Goal: Task Accomplishment & Management: Use online tool/utility

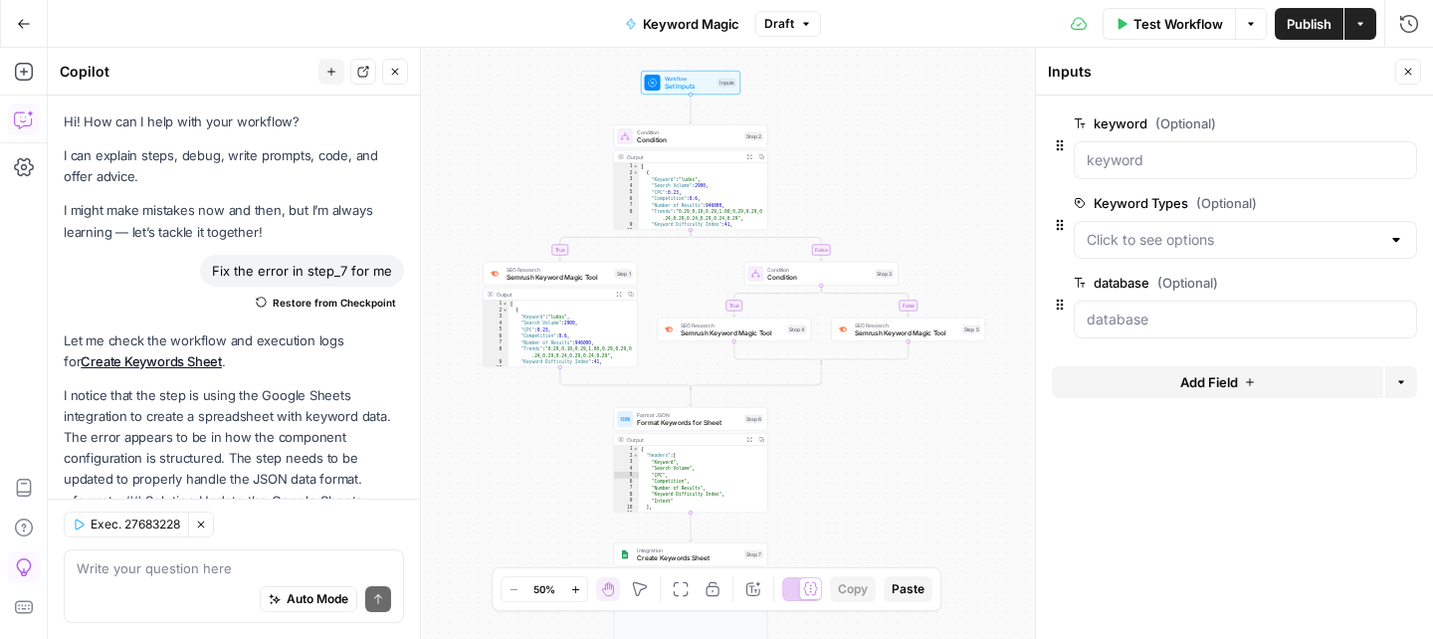
scroll to position [1189, 0]
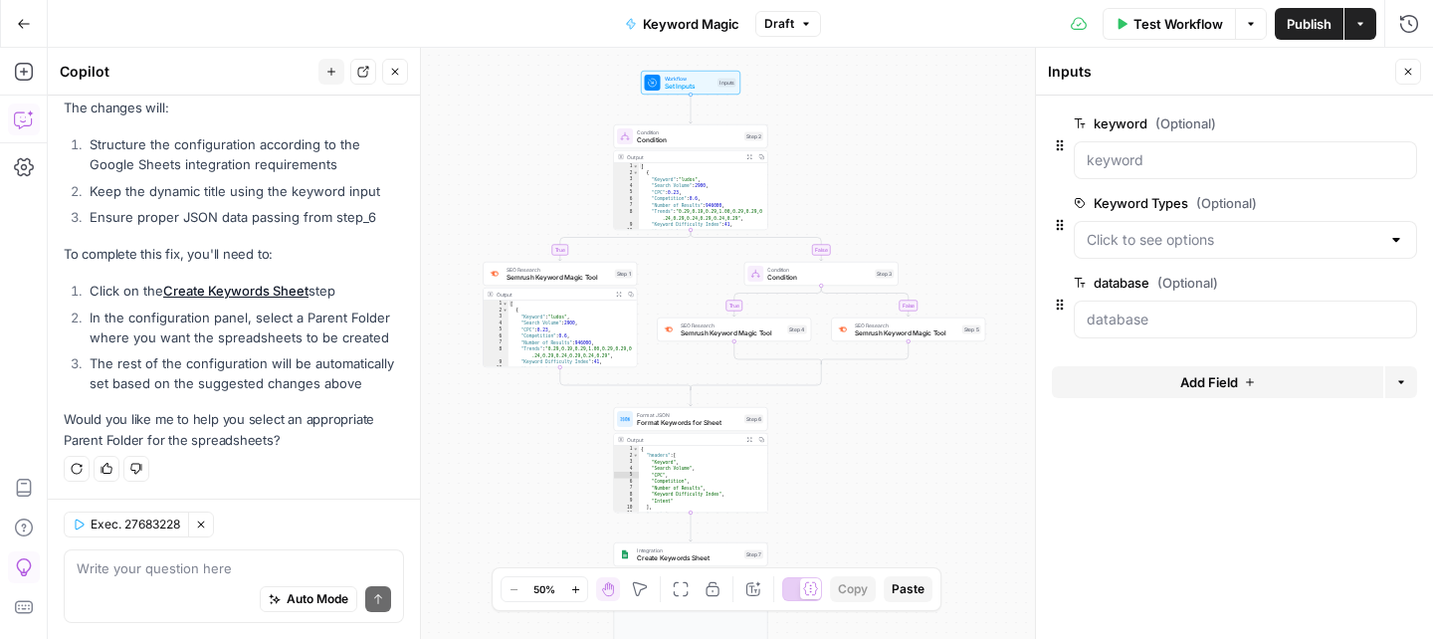
click at [389, 73] on icon "button" at bounding box center [395, 72] width 12 height 12
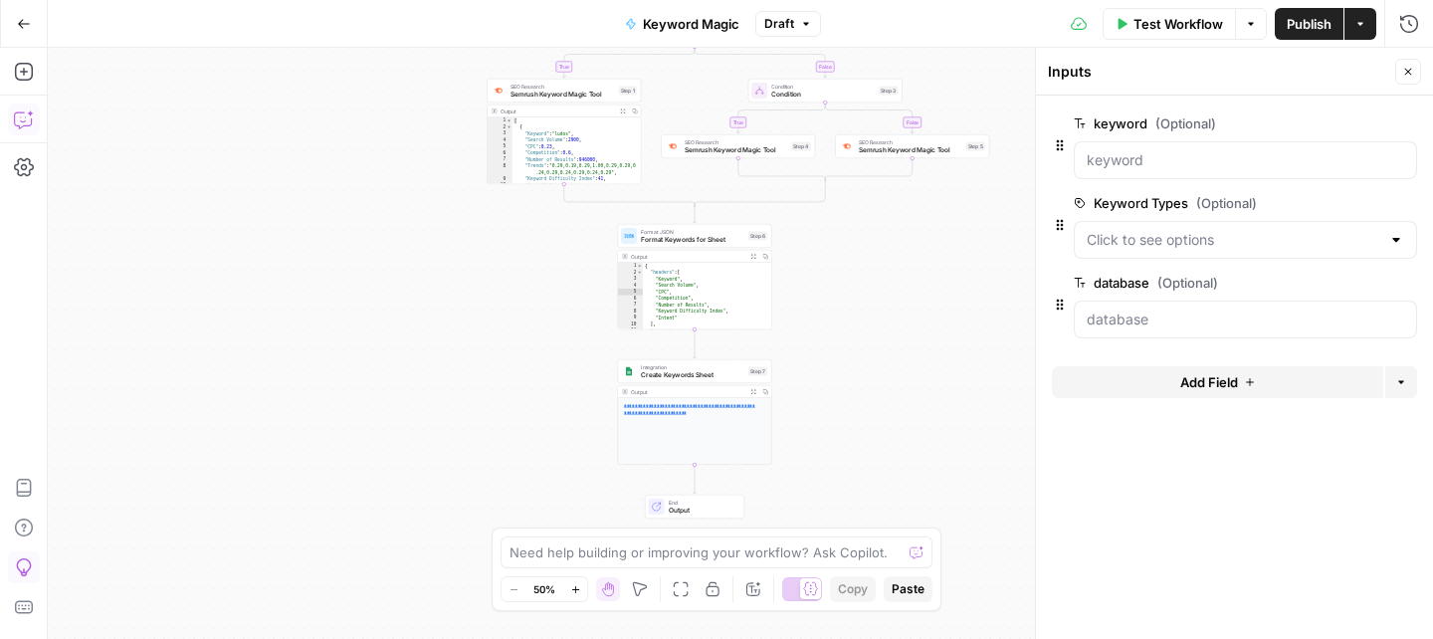
click at [968, 261] on div "true false true false Workflow Set Inputs Inputs Condition Condition Step 2 Out…" at bounding box center [740, 343] width 1385 height 591
click at [694, 370] on span "Create Keywords Sheet" at bounding box center [692, 375] width 104 height 10
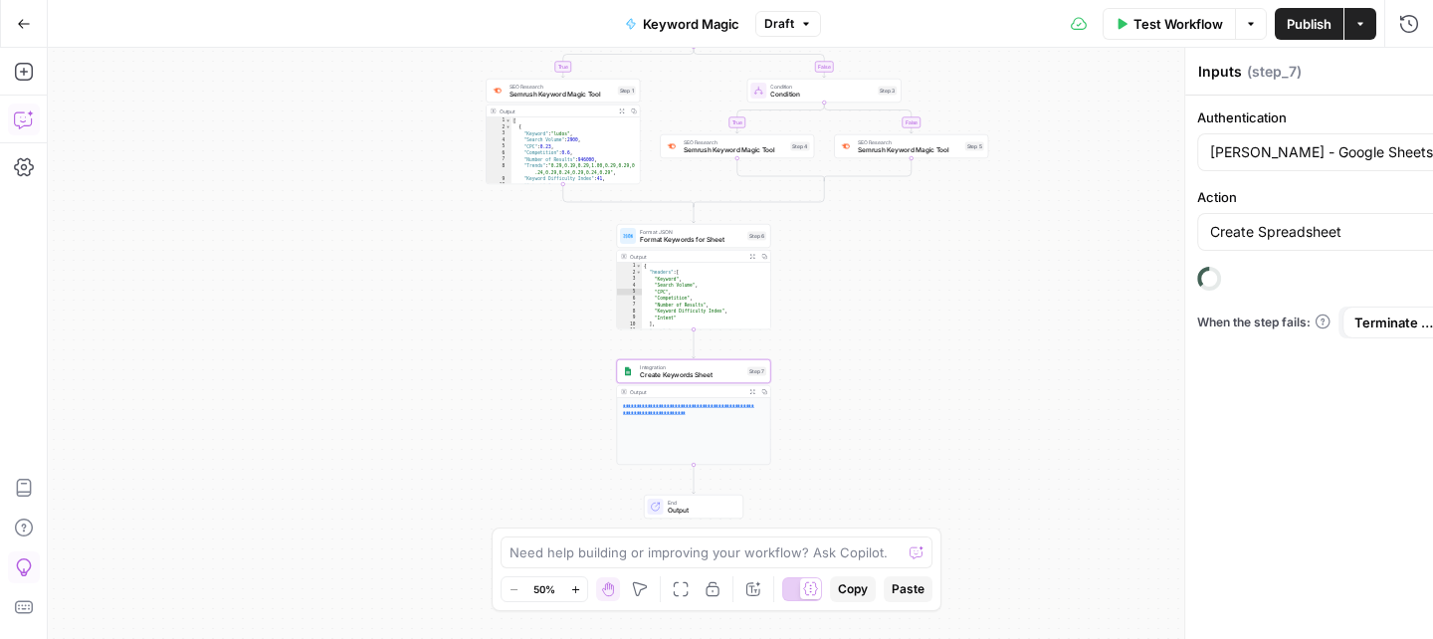
type textarea "Create Keywords Sheet"
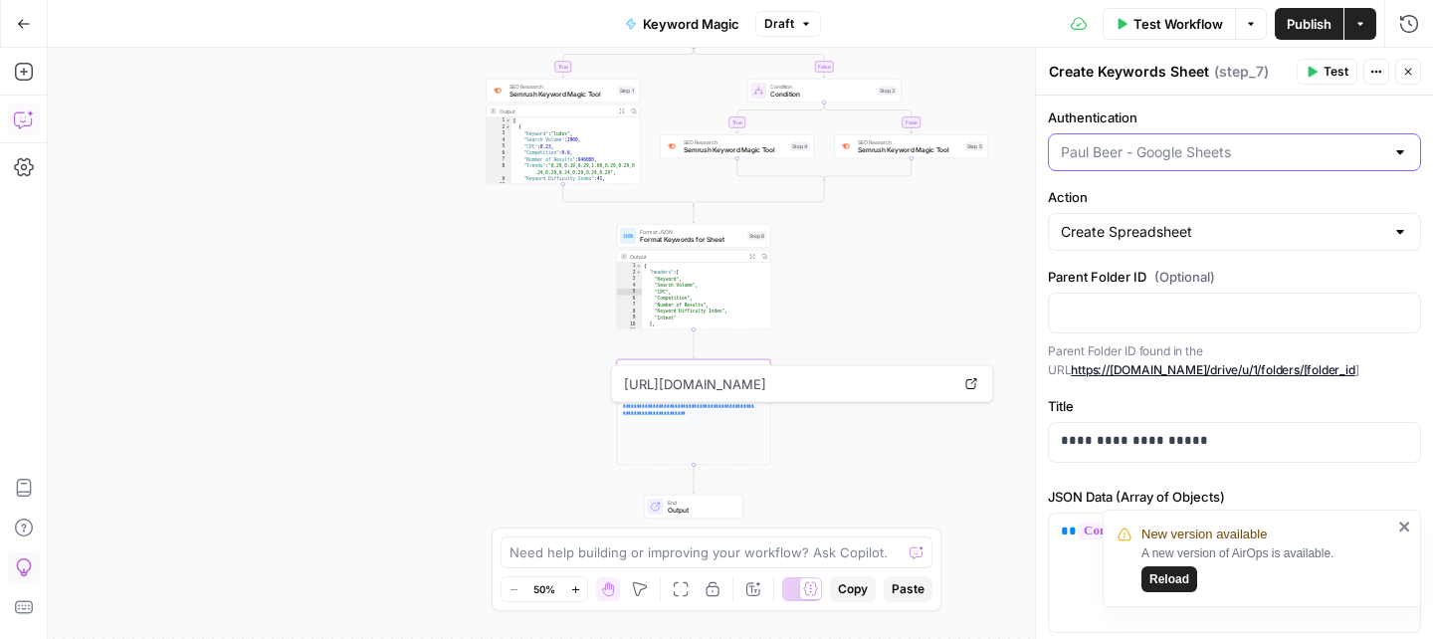
click at [1257, 144] on input "Authentication" at bounding box center [1222, 152] width 323 height 20
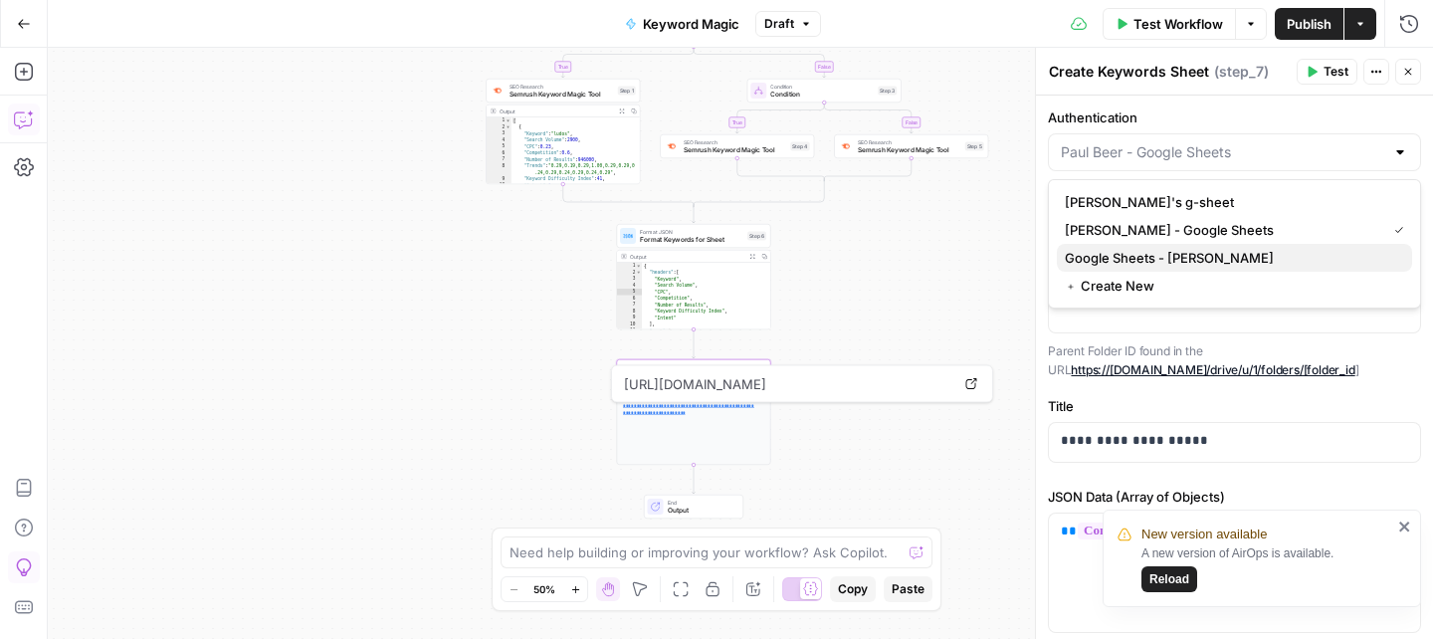
click at [1153, 260] on span "Google Sheets - [PERSON_NAME]" at bounding box center [1230, 258] width 331 height 20
type input "Google Sheets - [PERSON_NAME]"
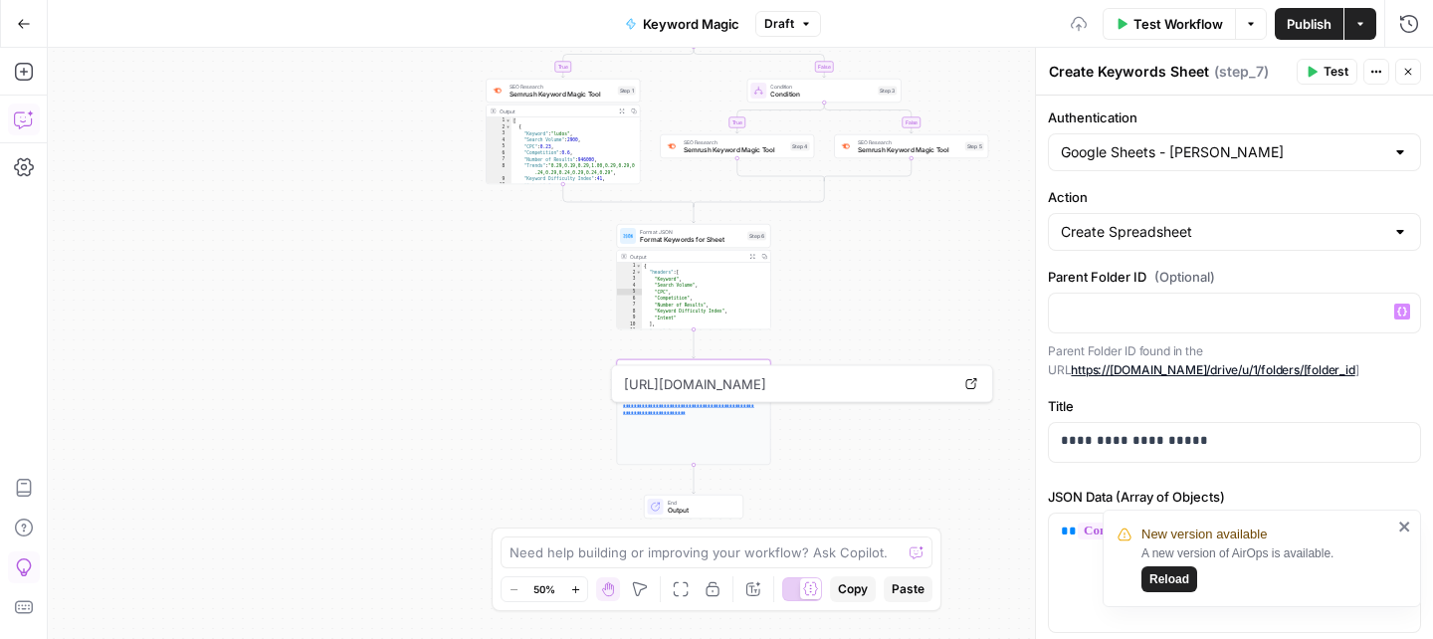
click at [1406, 529] on icon "close" at bounding box center [1404, 527] width 10 height 10
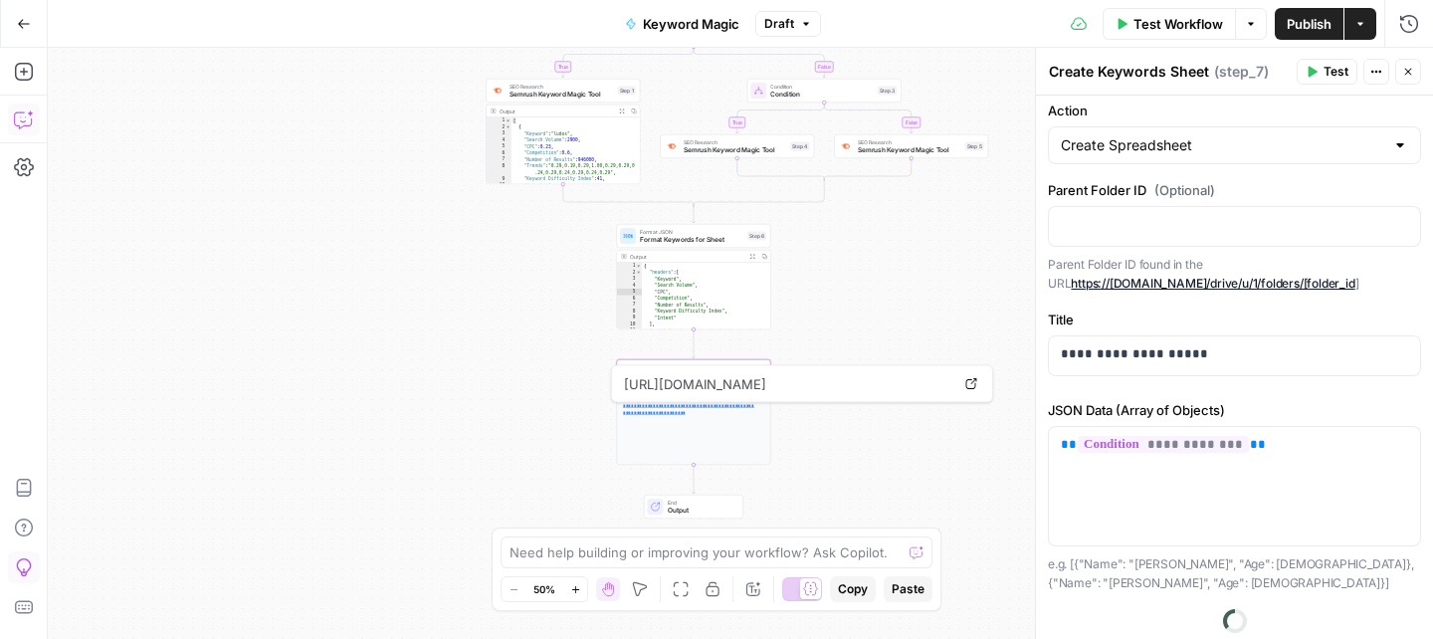
click at [1321, 71] on button "Test" at bounding box center [1327, 72] width 61 height 26
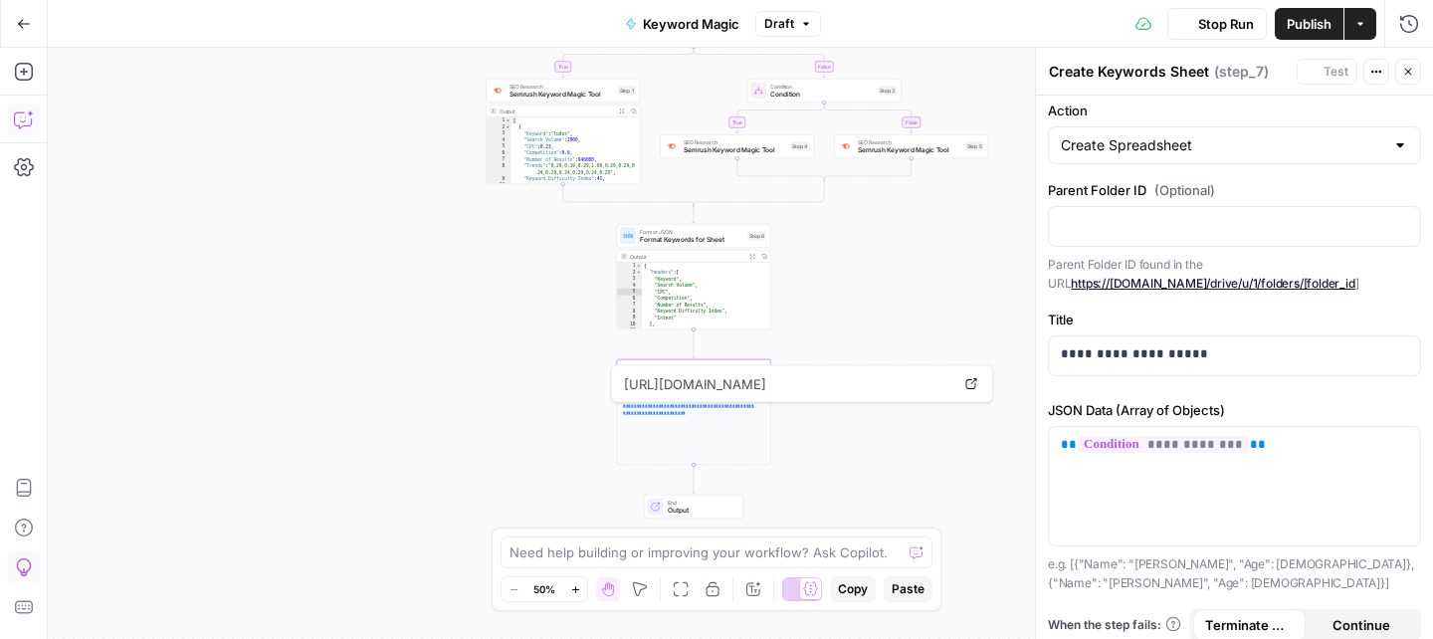
scroll to position [81, 0]
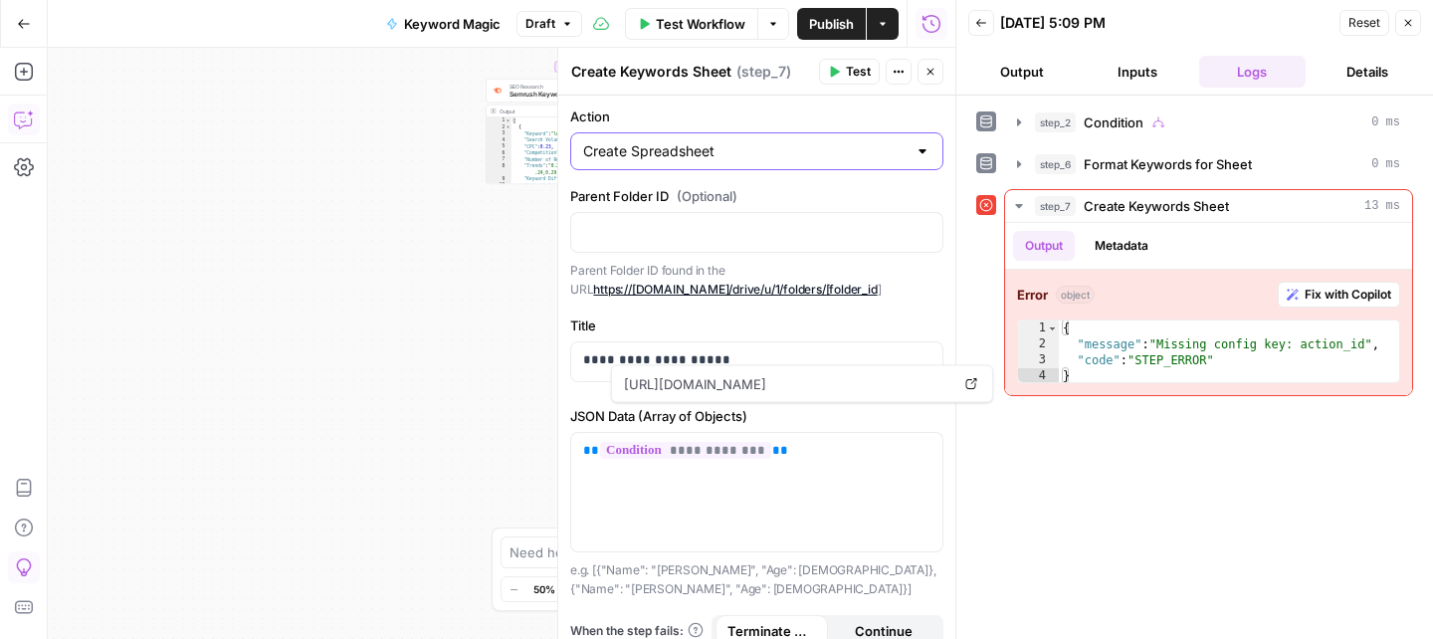
click at [826, 150] on input "Create Spreadsheet" at bounding box center [744, 151] width 323 height 20
click at [941, 281] on p "Parent Folder ID found in the URL https://[DOMAIN_NAME]/drive/u/1/folders/[fold…" at bounding box center [756, 280] width 373 height 39
type input "Create Spreadsheet"
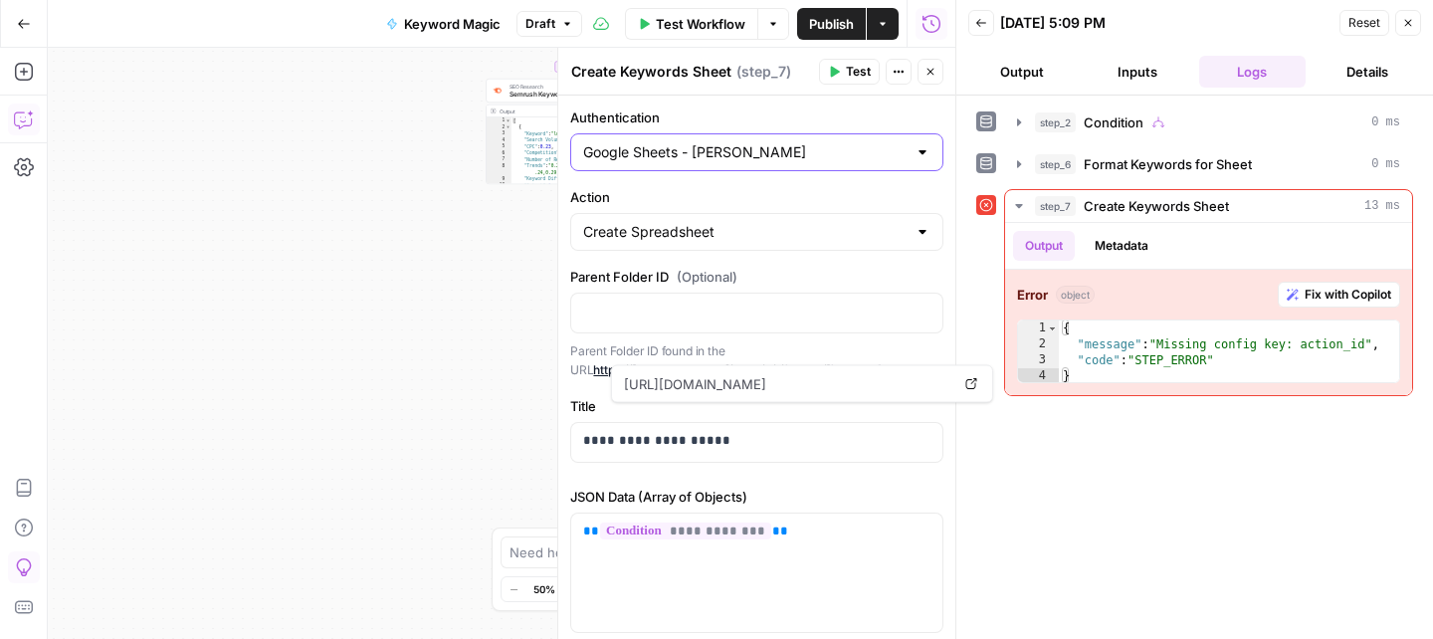
click at [816, 150] on input "Google Sheets - [PERSON_NAME]" at bounding box center [744, 152] width 323 height 20
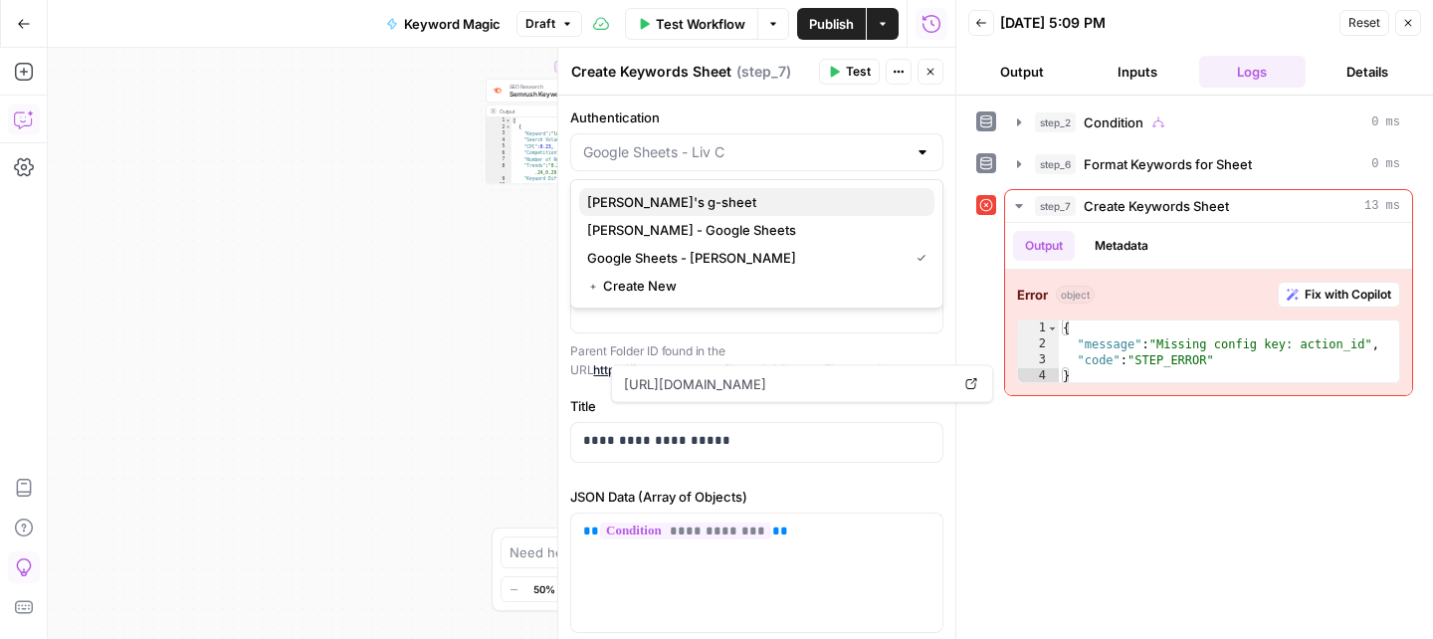
click at [705, 196] on span "[PERSON_NAME]'s g-sheet" at bounding box center [752, 202] width 331 height 20
type input "[PERSON_NAME]'s g-sheet"
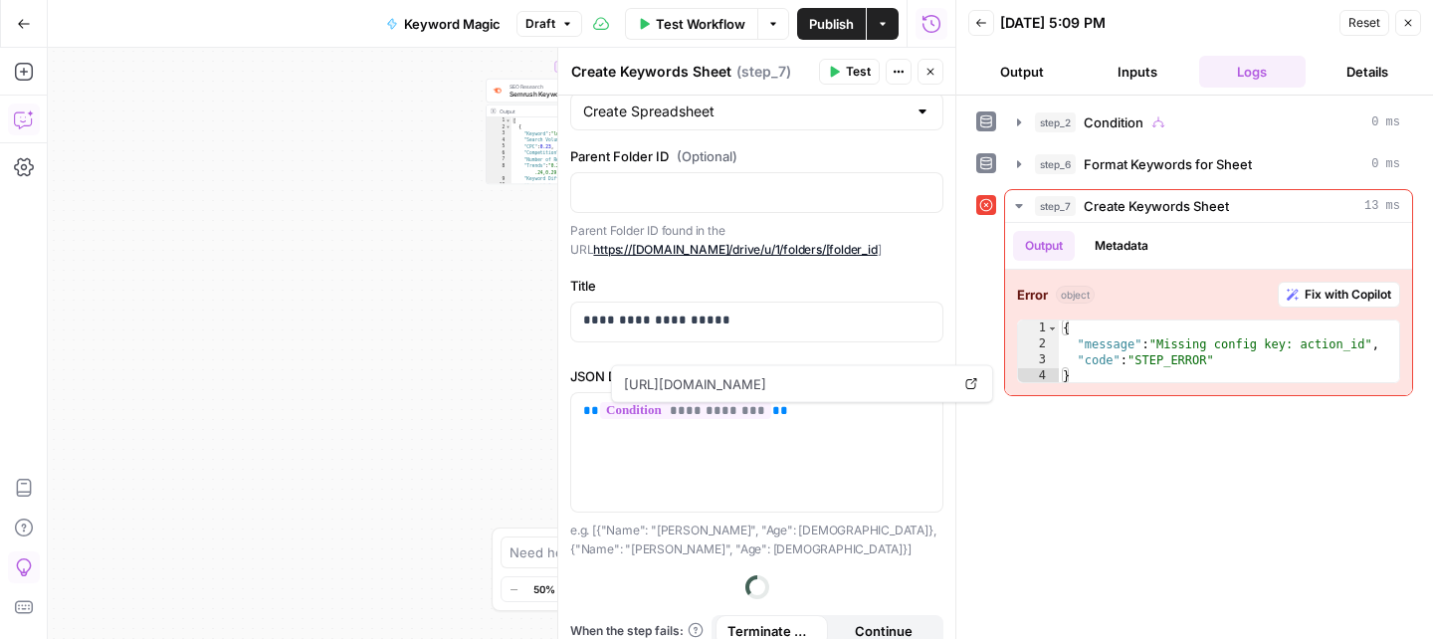
scroll to position [81, 0]
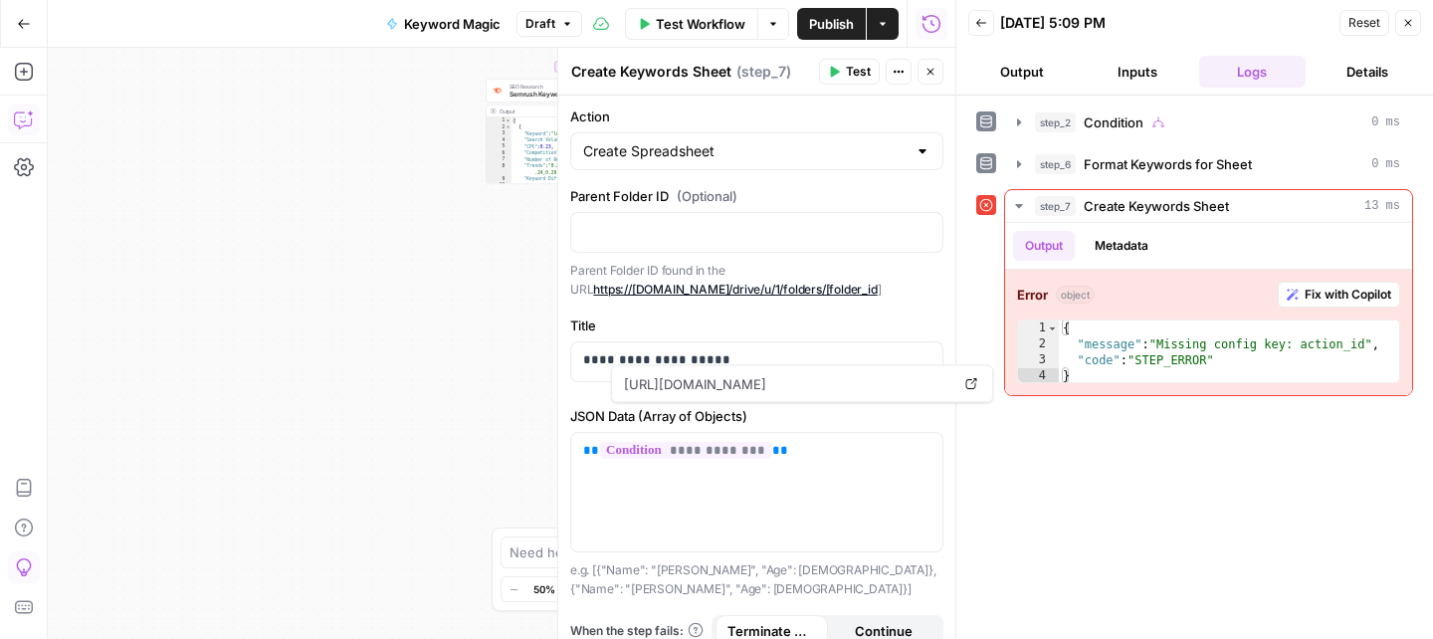
click at [836, 74] on icon "button" at bounding box center [834, 72] width 12 height 12
click at [1360, 302] on span "Fix with Copilot" at bounding box center [1348, 295] width 87 height 18
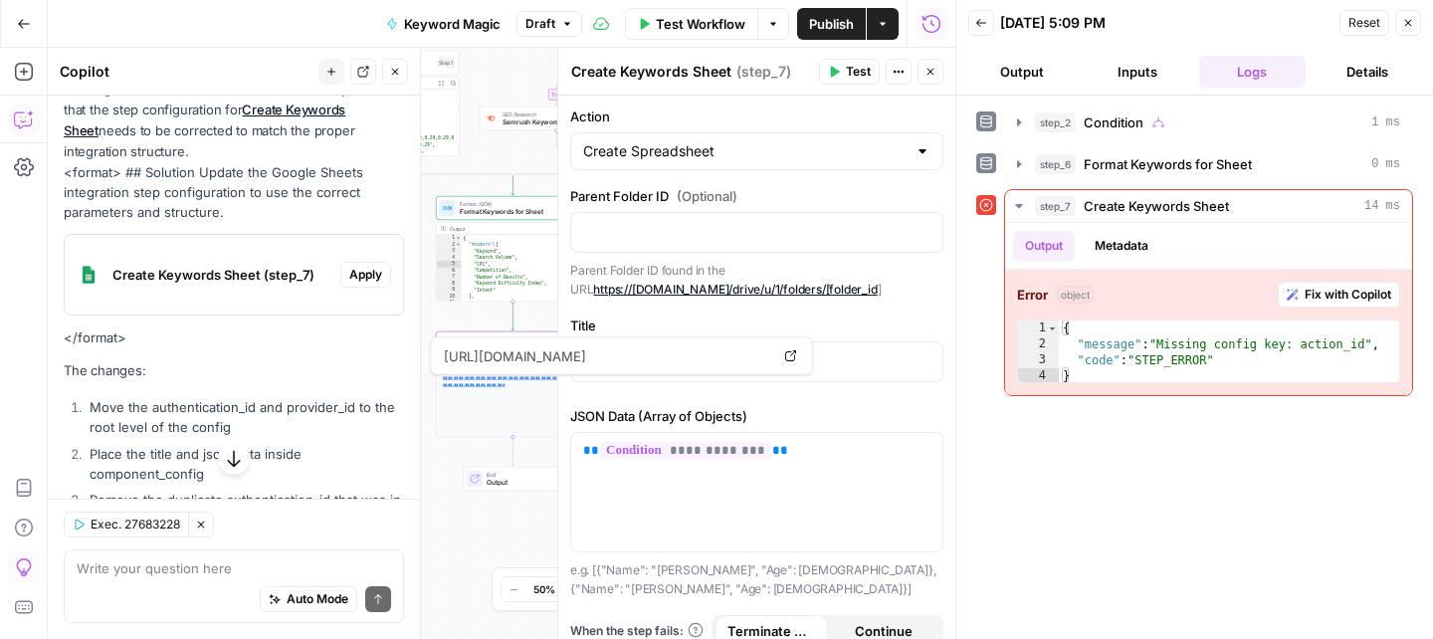
scroll to position [1798, 0]
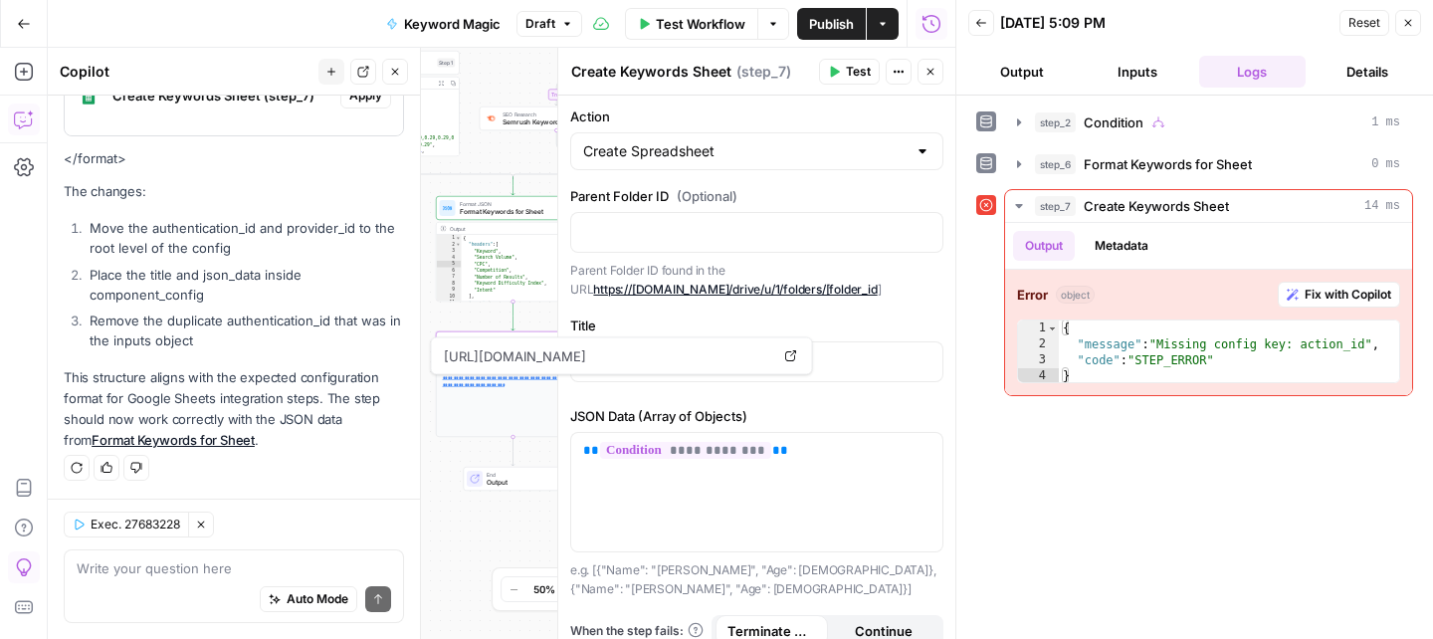
click at [472, 541] on div "true false true false Workflow Set Inputs Inputs Condition Condition Step 2 Out…" at bounding box center [502, 343] width 908 height 591
click at [929, 72] on icon "button" at bounding box center [931, 72] width 7 height 7
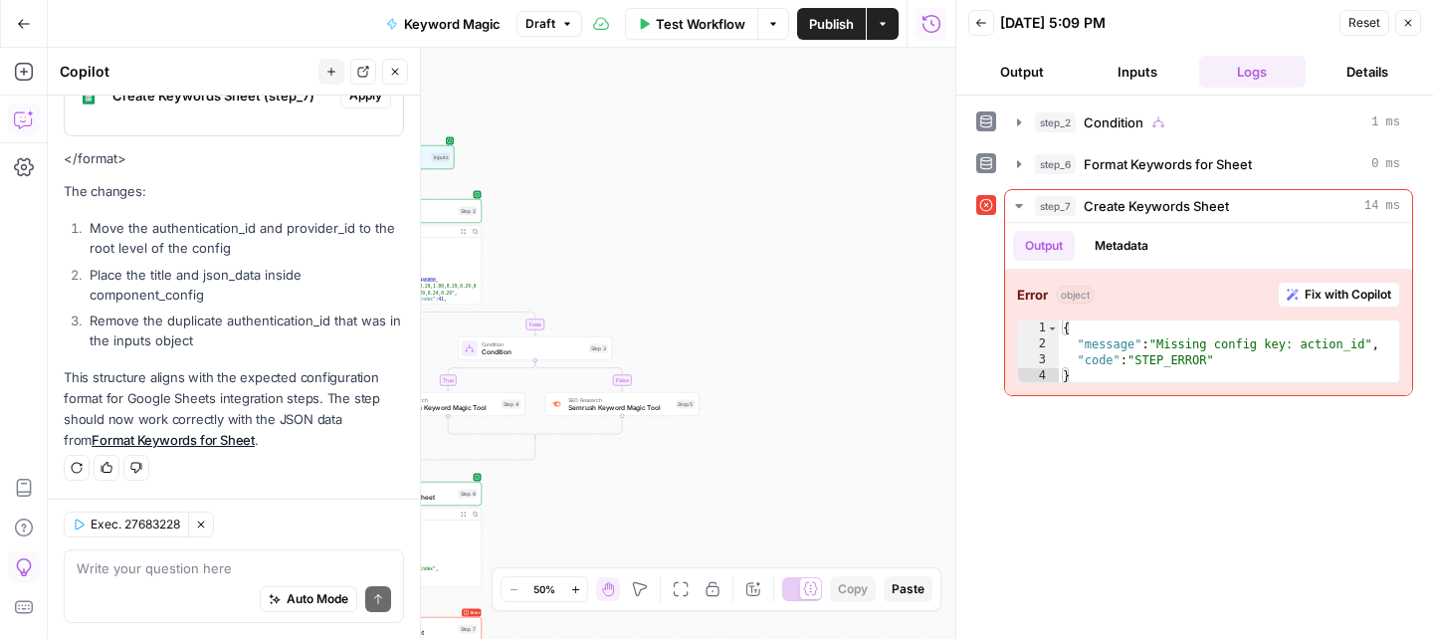
drag, startPoint x: 883, startPoint y: 160, endPoint x: 774, endPoint y: 446, distance: 305.6
click at [774, 446] on div "true false true false Workflow Set Inputs Inputs Condition Condition Step 2 Out…" at bounding box center [502, 343] width 908 height 591
click at [439, 158] on div "Inputs" at bounding box center [441, 157] width 19 height 9
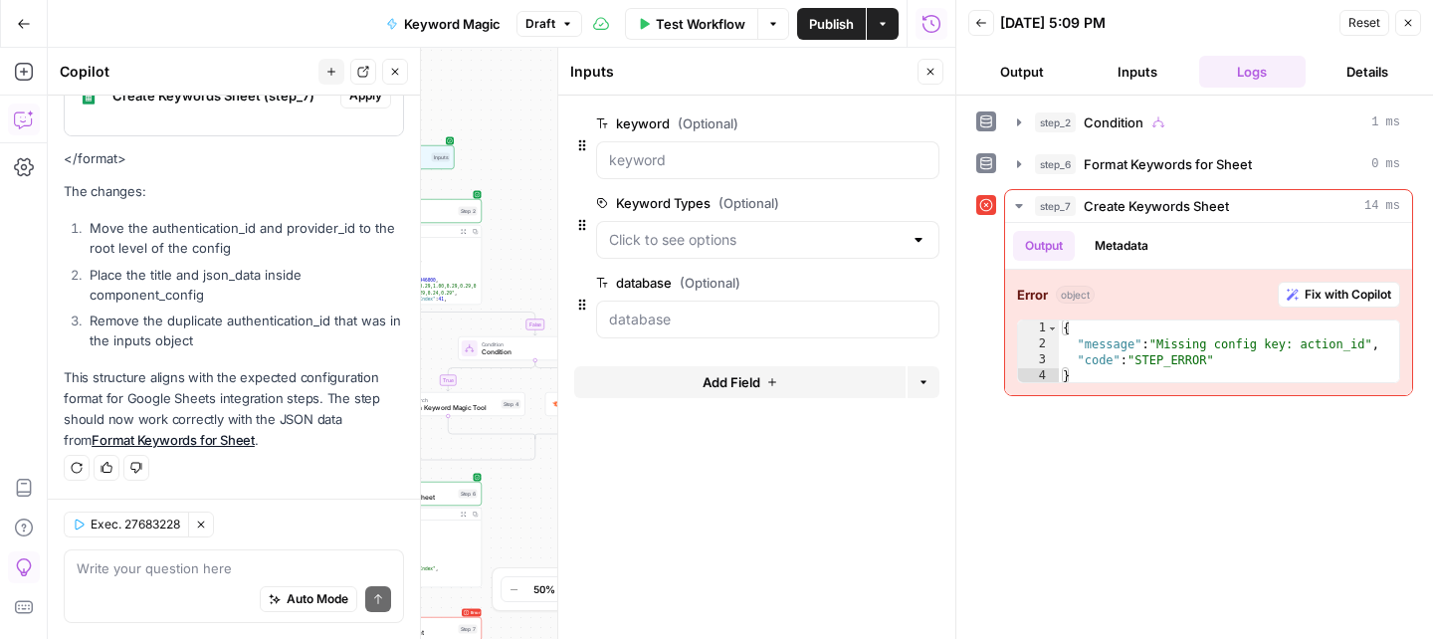
click at [922, 243] on div at bounding box center [919, 240] width 16 height 20
click at [542, 149] on div "true false true false Workflow Set Inputs Inputs Condition Condition Step 2 Out…" at bounding box center [502, 343] width 908 height 591
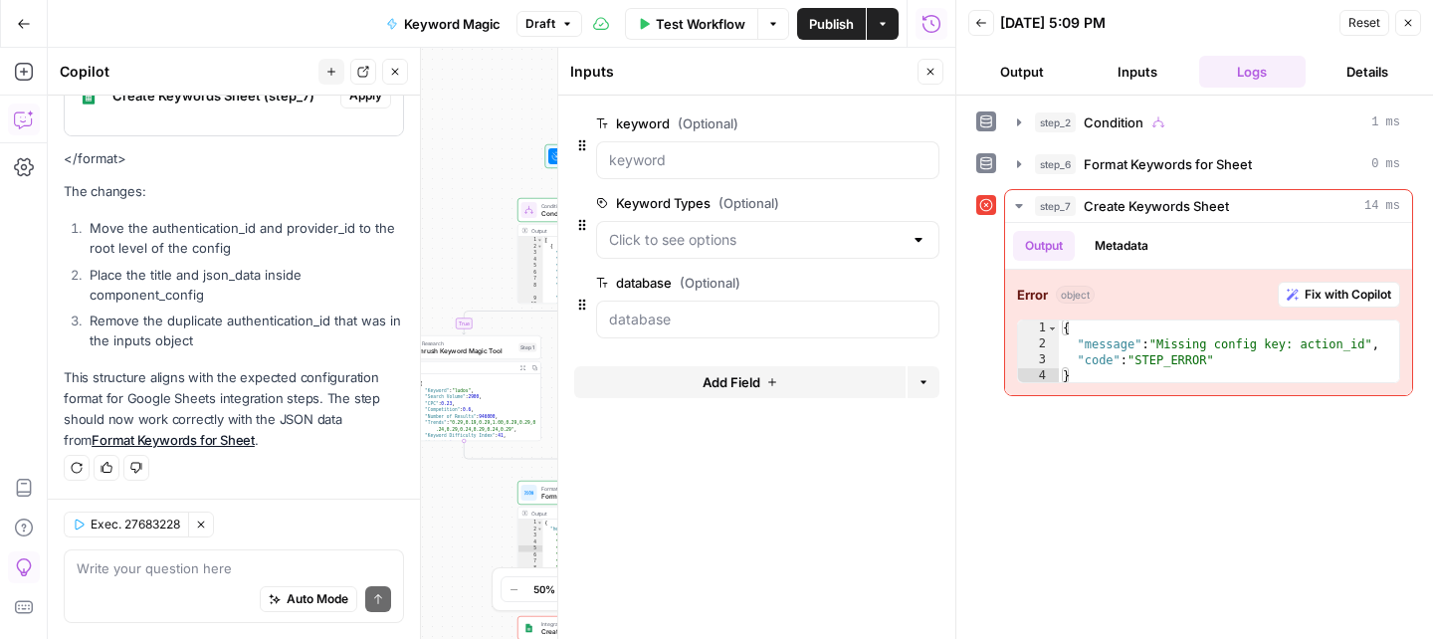
click at [717, 136] on body "Twinkl New Home Browse Your Data Usage Settings Recent Grids Resource Informati…" at bounding box center [716, 319] width 1433 height 639
click at [934, 69] on icon "button" at bounding box center [931, 72] width 12 height 12
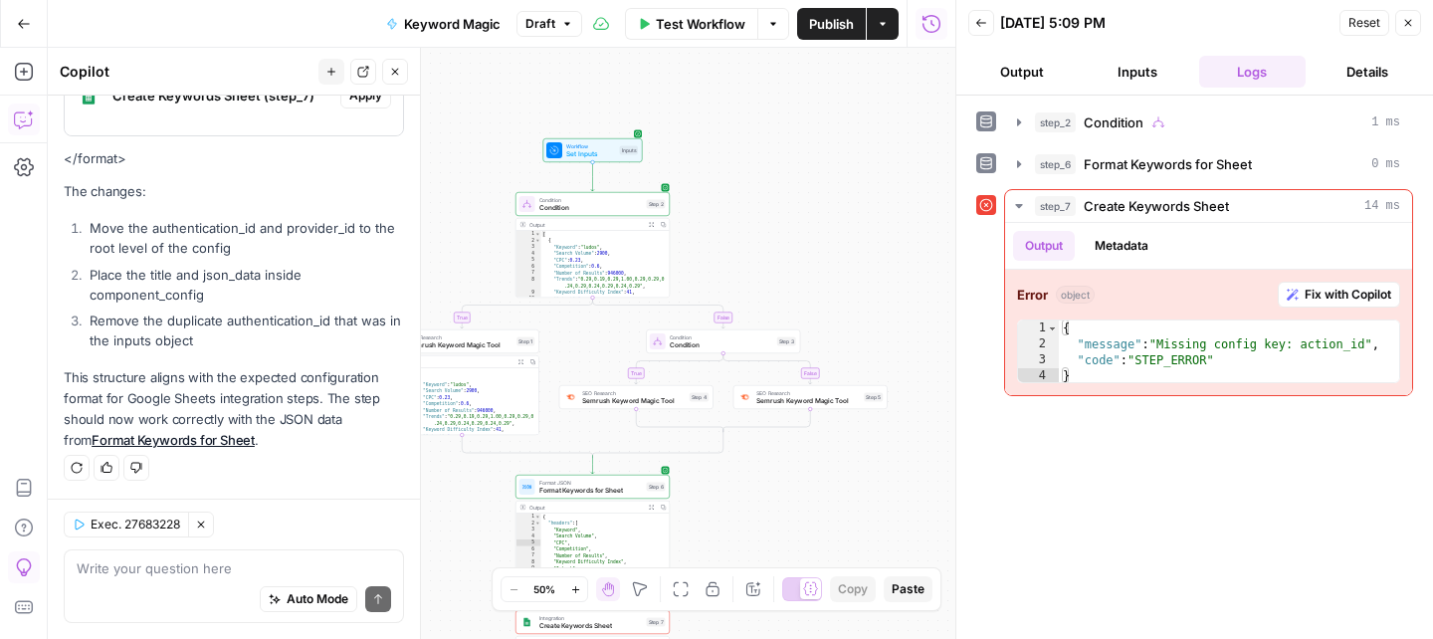
drag, startPoint x: 770, startPoint y: 516, endPoint x: 770, endPoint y: 471, distance: 44.8
click at [770, 471] on div "true false true false Workflow Set Inputs Inputs Condition Condition Step 2 Out…" at bounding box center [502, 343] width 908 height 591
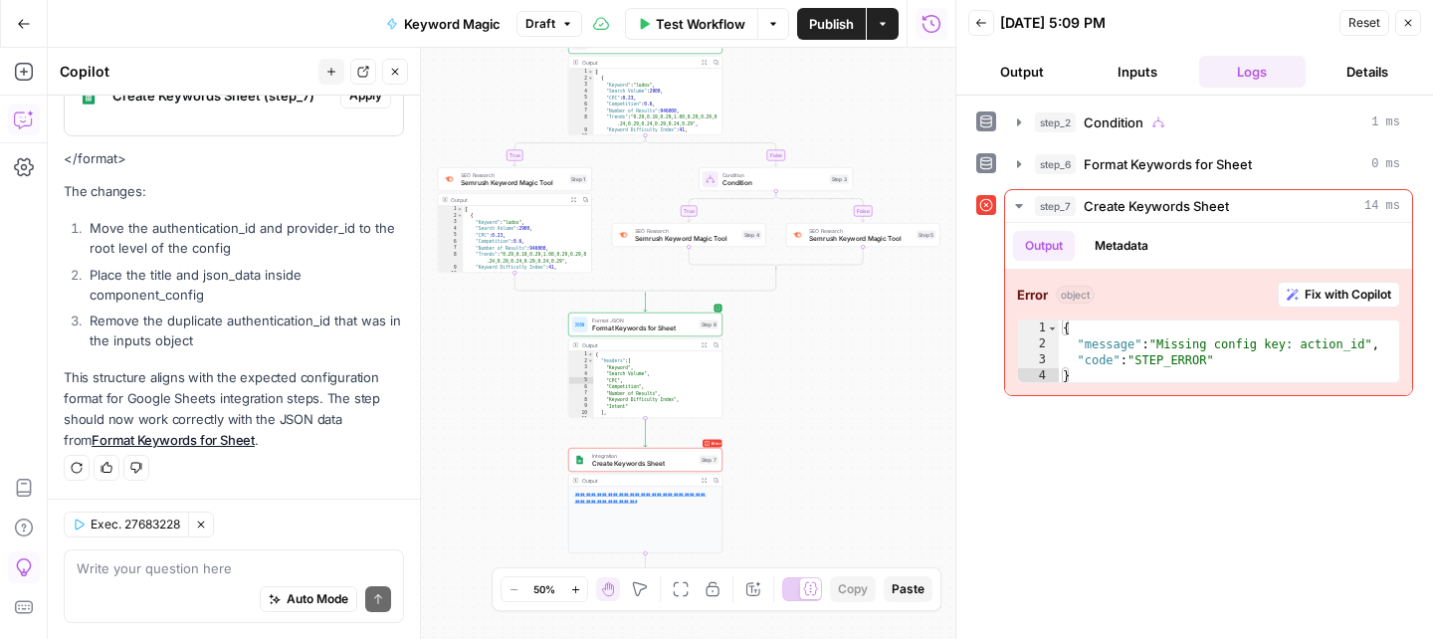
drag, startPoint x: 866, startPoint y: 436, endPoint x: 916, endPoint y: 318, distance: 127.6
click at [916, 318] on div "true false true false Workflow Set Inputs Inputs Condition Condition Step 2 Out…" at bounding box center [502, 343] width 908 height 591
click at [610, 377] on div "{ "headers" : [ "Keyword" , "Search Volume" , "CPC" , "Competition" , "Number o…" at bounding box center [655, 391] width 129 height 81
type textarea "**********"
click at [601, 320] on span "Format JSON" at bounding box center [641, 321] width 104 height 8
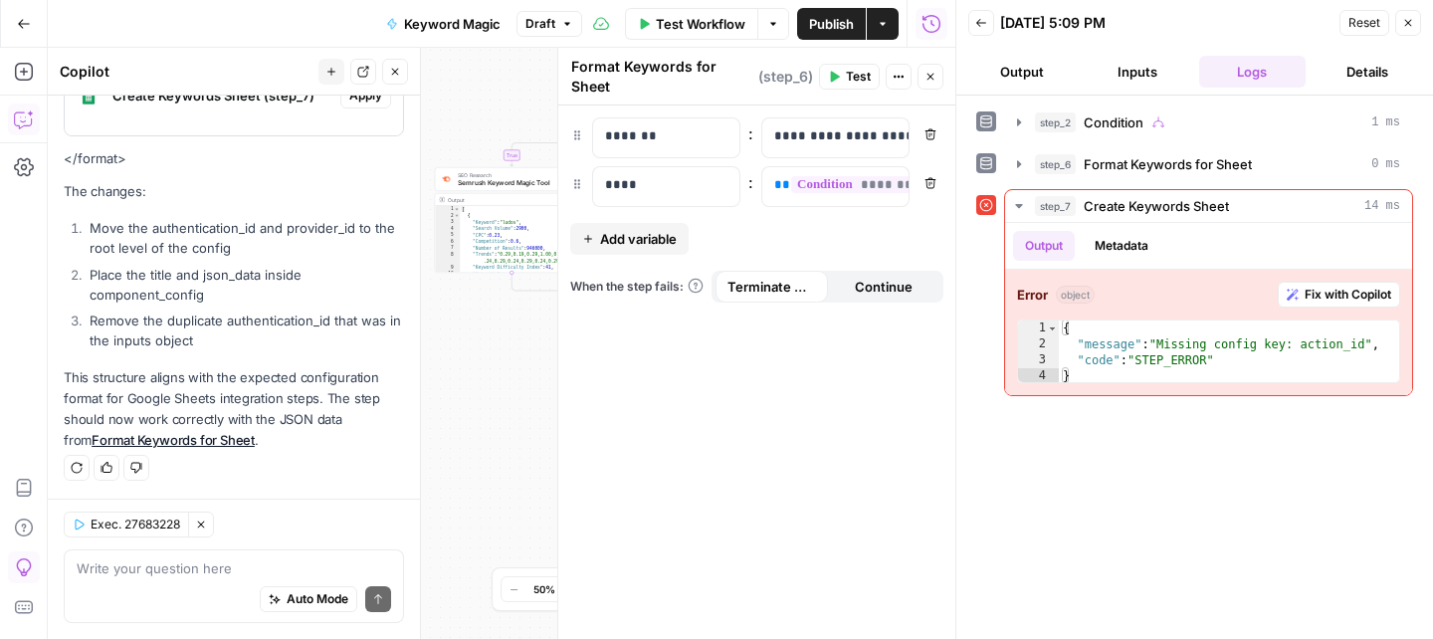
drag, startPoint x: 1106, startPoint y: 406, endPoint x: 887, endPoint y: 105, distance: 372.7
click at [720, 162] on body "Twinkl New Home Browse Your Data Usage Settings Recent Grids Resource Informati…" at bounding box center [716, 319] width 1433 height 639
click at [930, 82] on icon "button" at bounding box center [931, 77] width 12 height 12
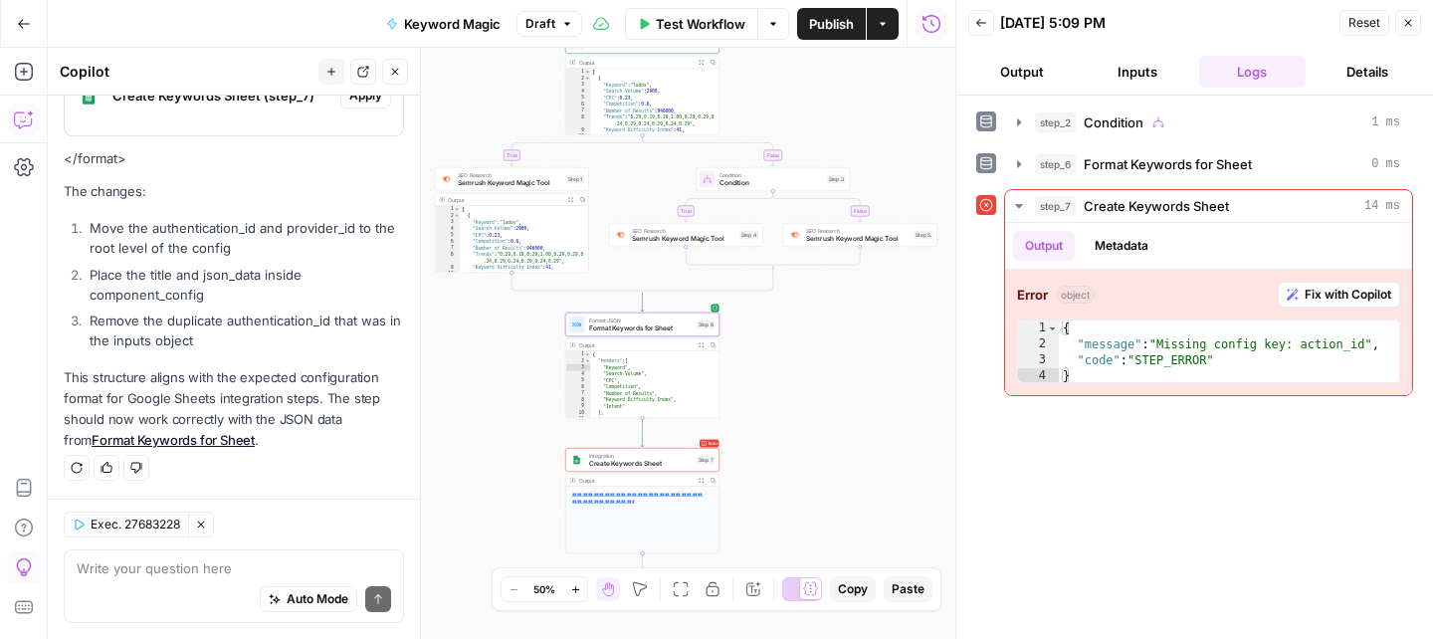
click at [633, 387] on div "{ "headers" : [ "Keyword" , "Search Volume" , "CPC" , "Competition" , "Number o…" at bounding box center [655, 391] width 129 height 81
click at [645, 323] on span "Format Keywords for Sheet" at bounding box center [641, 328] width 104 height 10
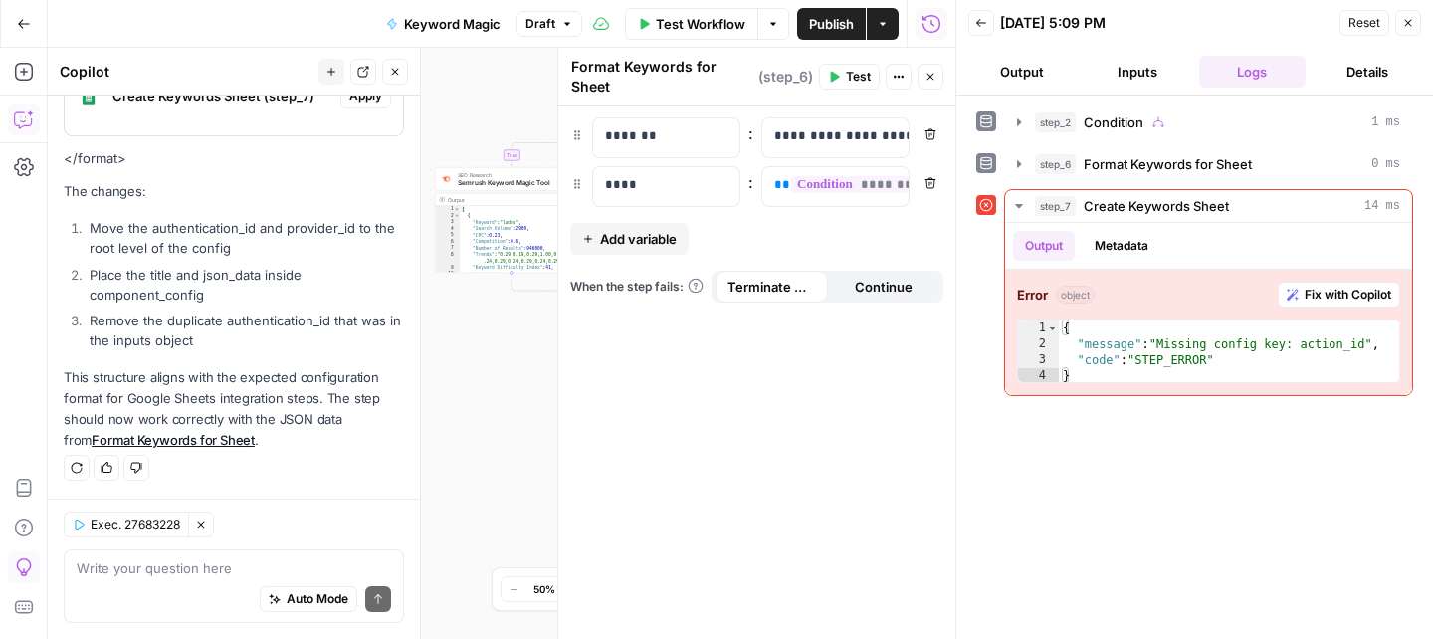
click at [934, 77] on icon "button" at bounding box center [931, 77] width 12 height 12
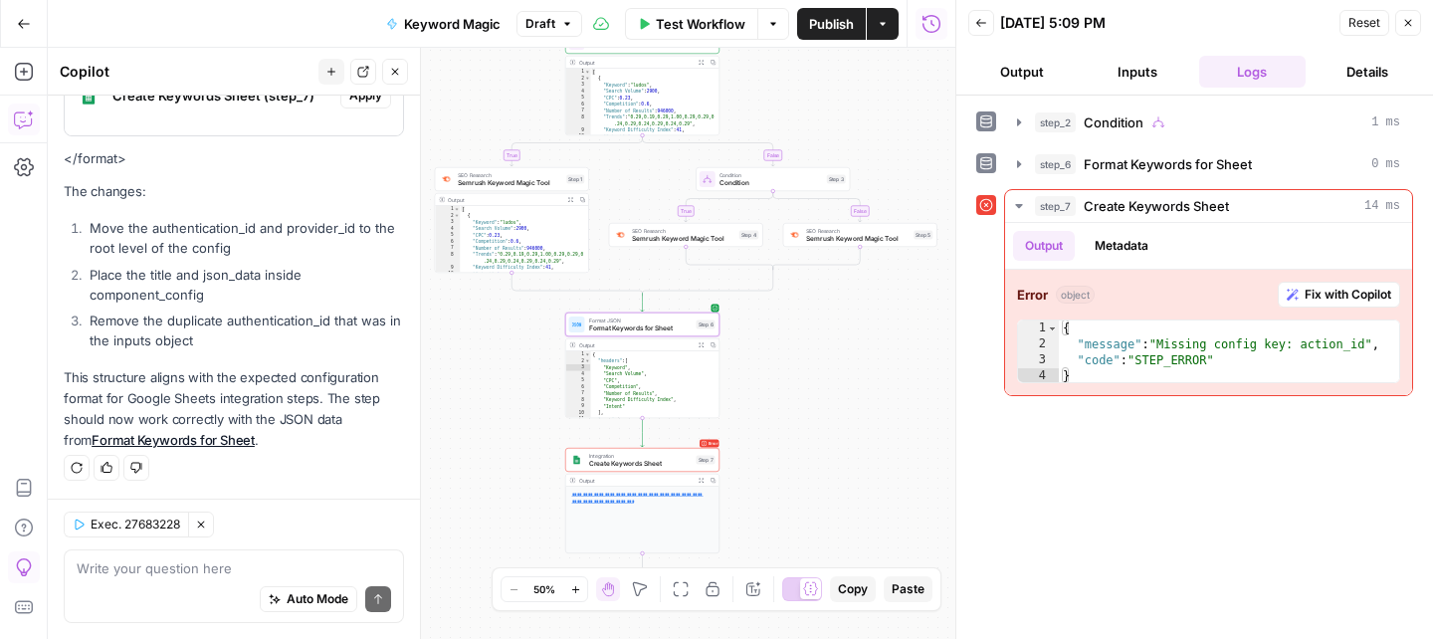
click at [701, 346] on icon "button" at bounding box center [702, 345] width 6 height 6
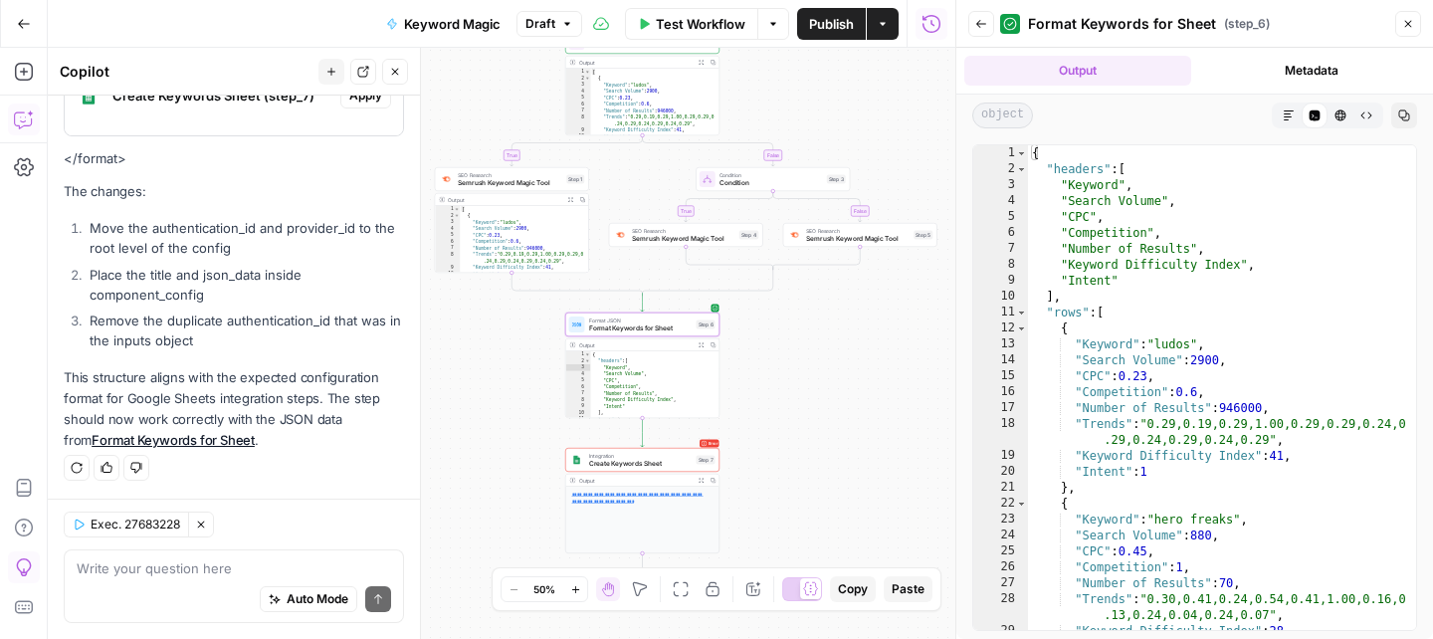
scroll to position [0, 0]
click at [978, 27] on icon "button" at bounding box center [981, 24] width 12 height 12
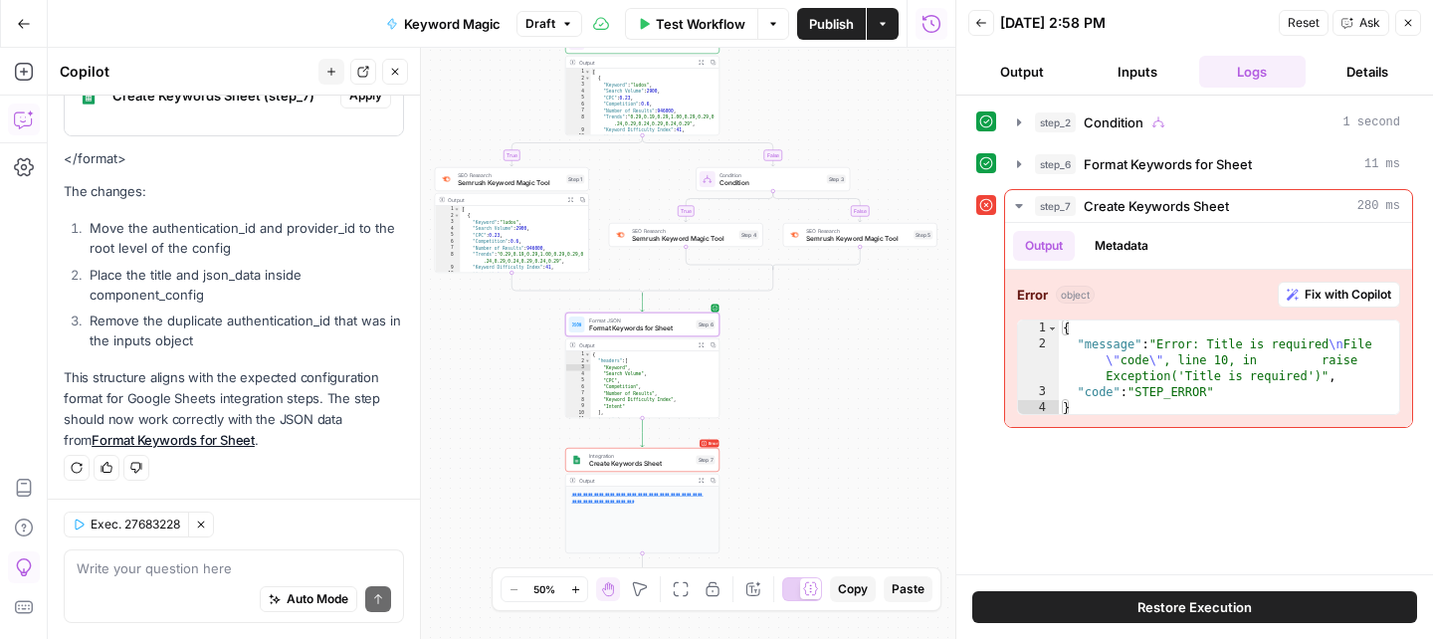
click at [675, 454] on div "Expand Output" at bounding box center [702, 447] width 84 height 18
click at [598, 457] on span "Integration" at bounding box center [641, 456] width 104 height 8
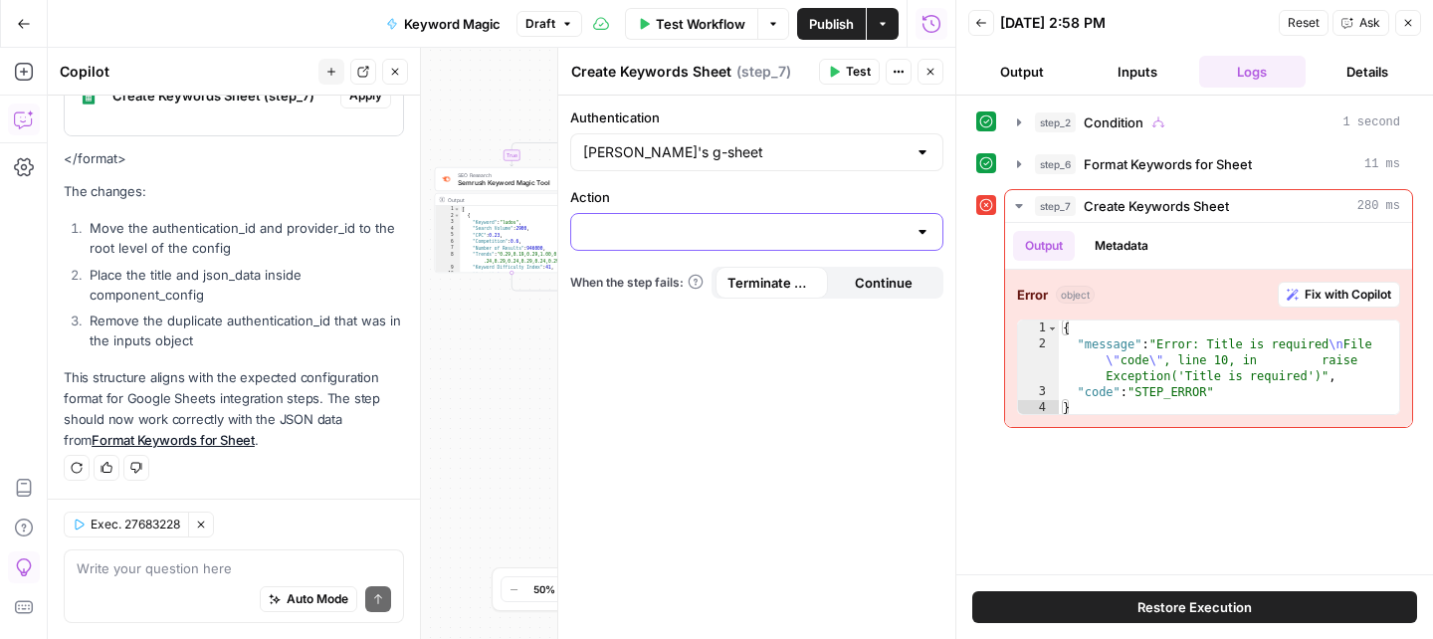
click at [652, 237] on input "Action" at bounding box center [744, 232] width 323 height 20
click at [931, 237] on div at bounding box center [756, 232] width 373 height 38
click at [786, 274] on span "Create Spreadsheet" at bounding box center [752, 282] width 331 height 20
type input "Create Spreadsheet"
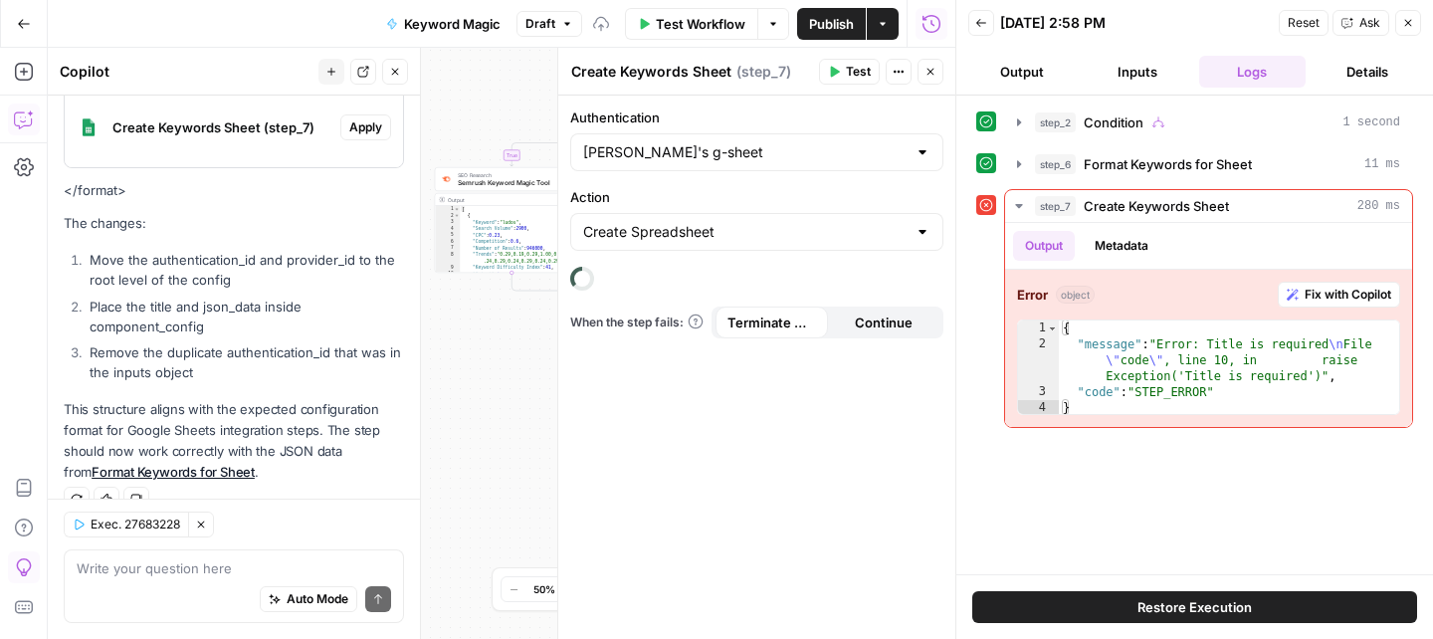
scroll to position [1829, 0]
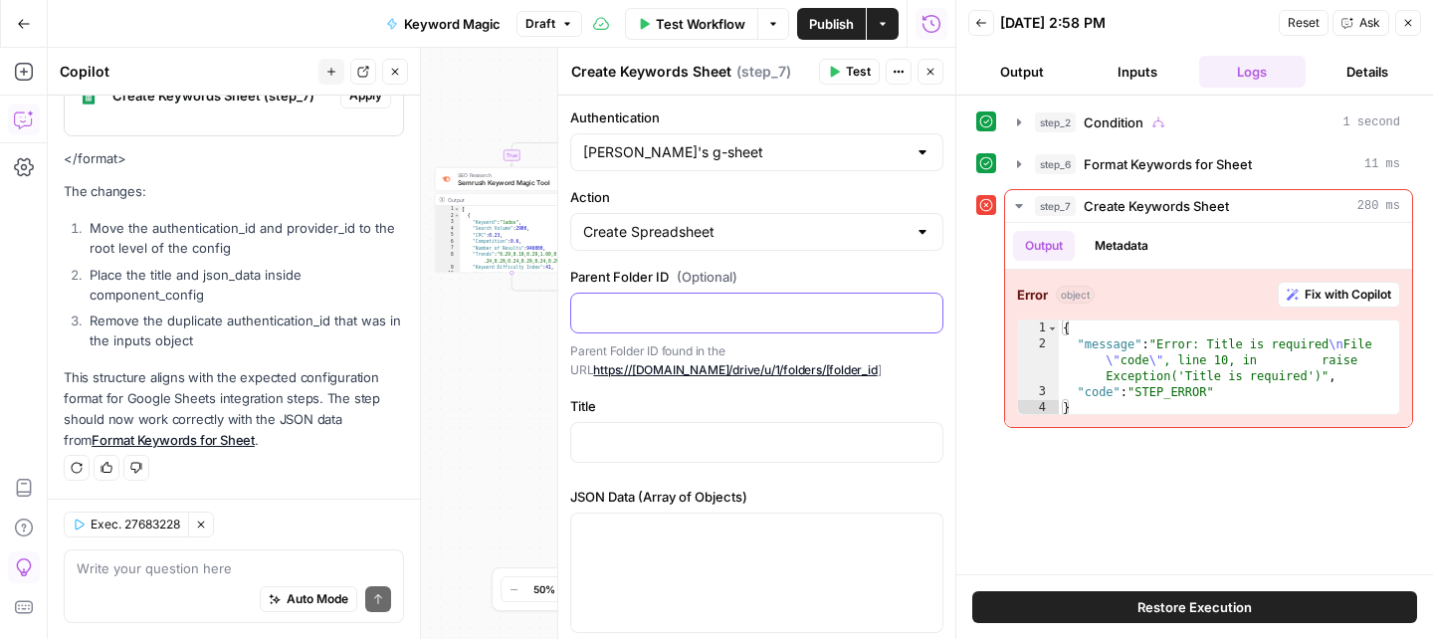
click at [714, 318] on p at bounding box center [756, 312] width 347 height 20
click at [728, 465] on div "Title “/” to reference Variables Menu" at bounding box center [756, 433] width 373 height 75
click at [724, 453] on div at bounding box center [756, 442] width 371 height 39
click at [675, 583] on div at bounding box center [756, 573] width 371 height 118
click at [923, 529] on icon "button" at bounding box center [925, 532] width 10 height 10
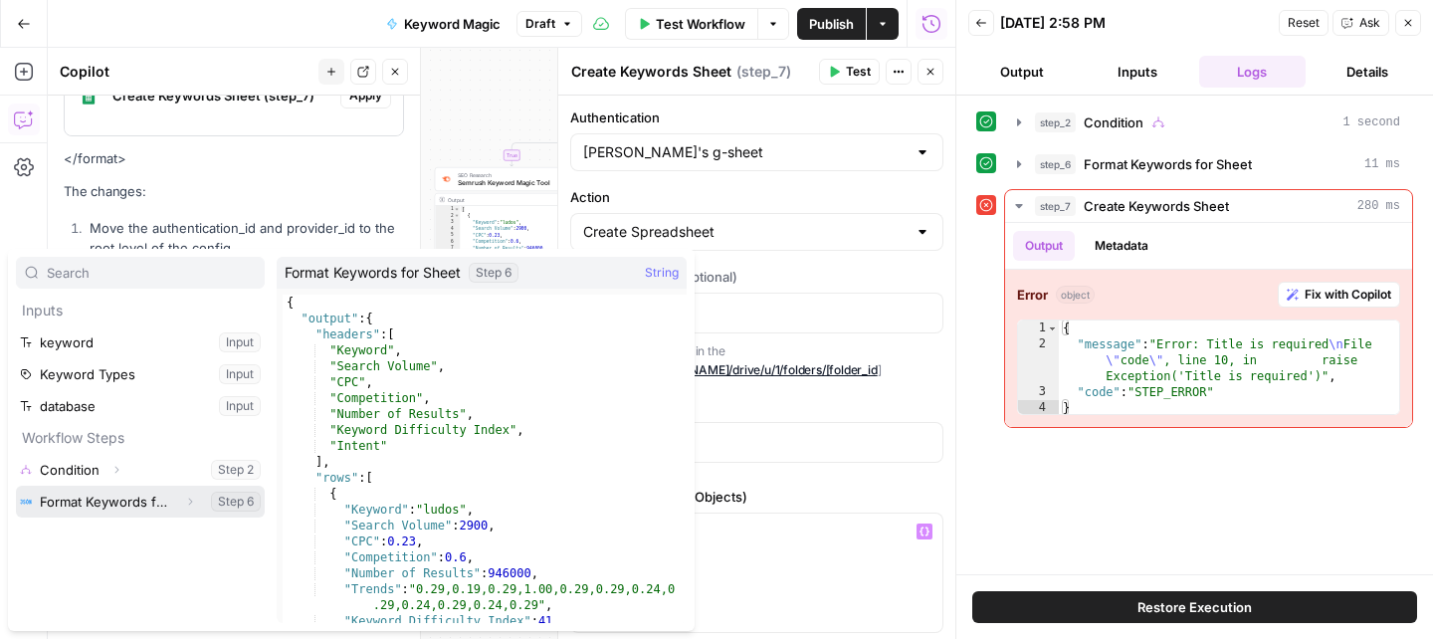
click at [137, 503] on button "Select variable Format Keywords for Sheet" at bounding box center [140, 502] width 249 height 32
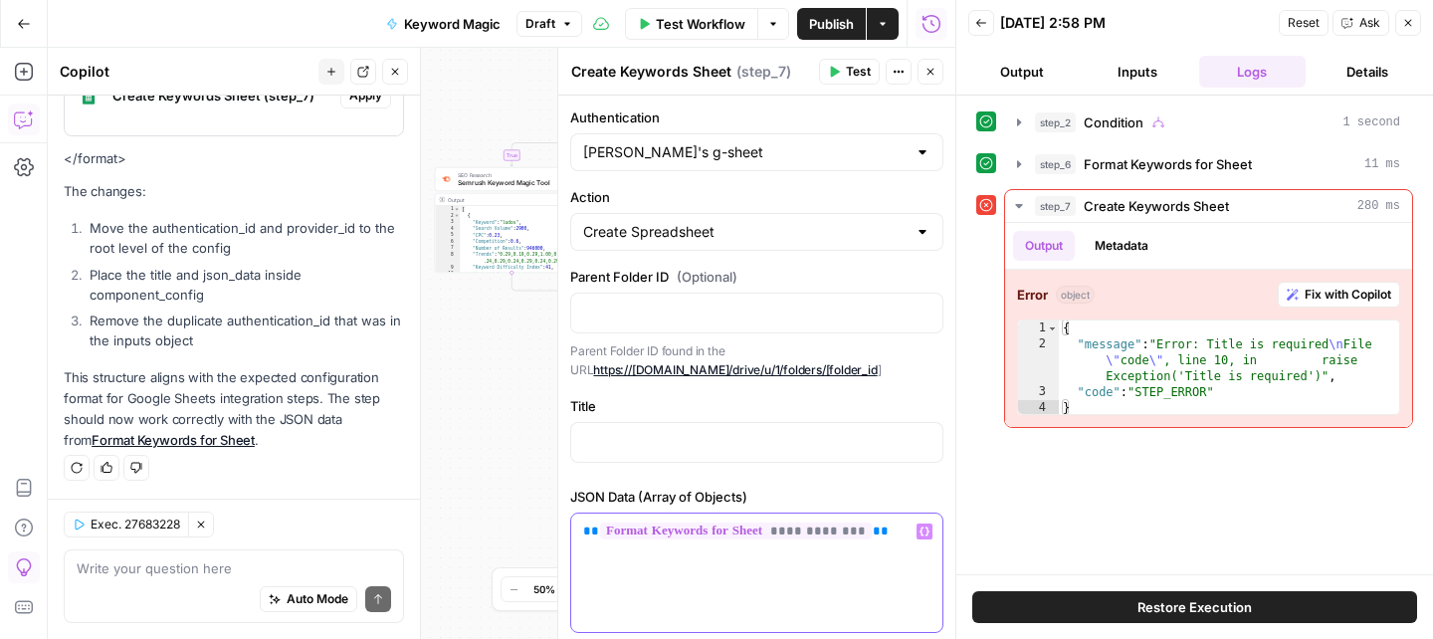
click at [922, 524] on button "Variables Menu" at bounding box center [925, 532] width 16 height 16
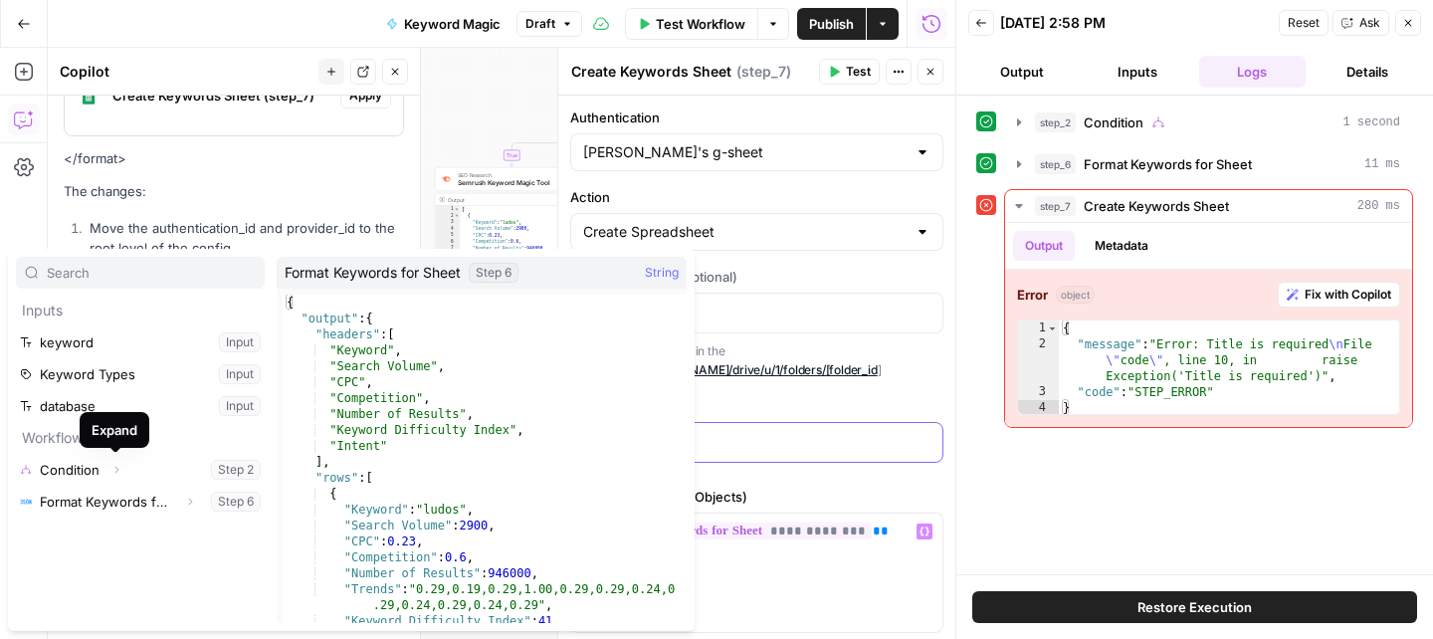
click at [798, 431] on p at bounding box center [756, 441] width 347 height 20
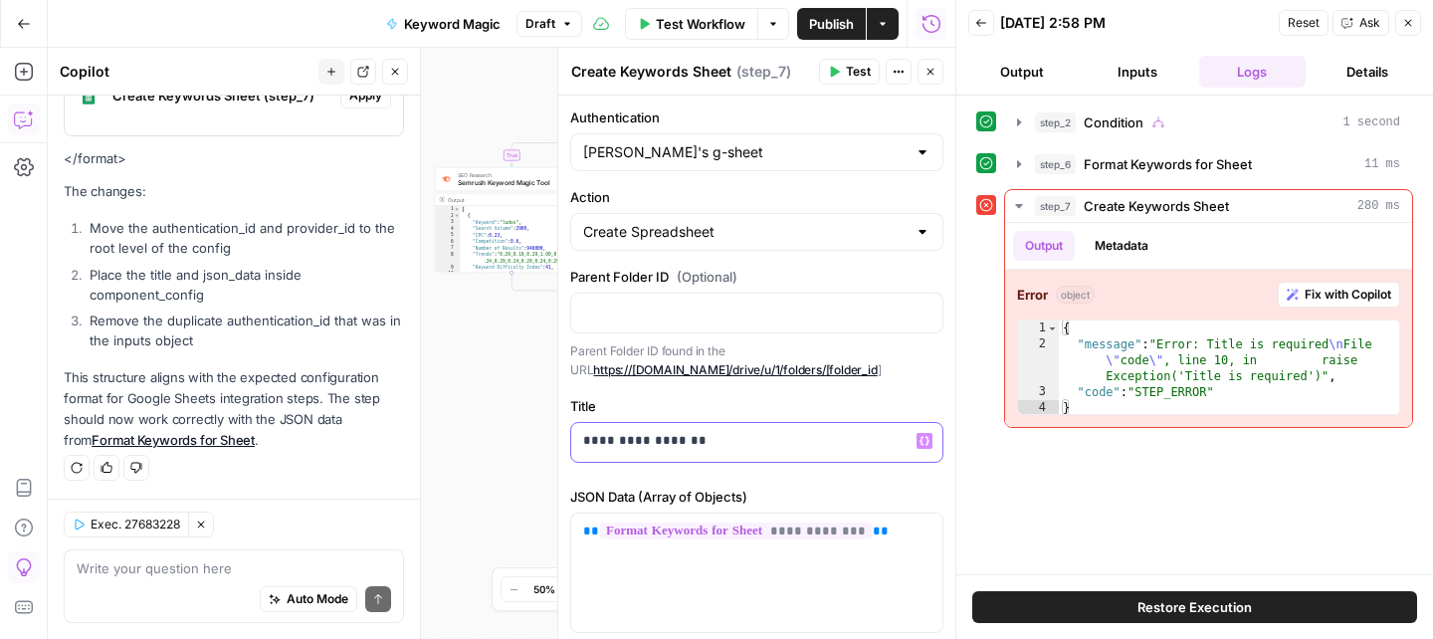
scroll to position [81, 0]
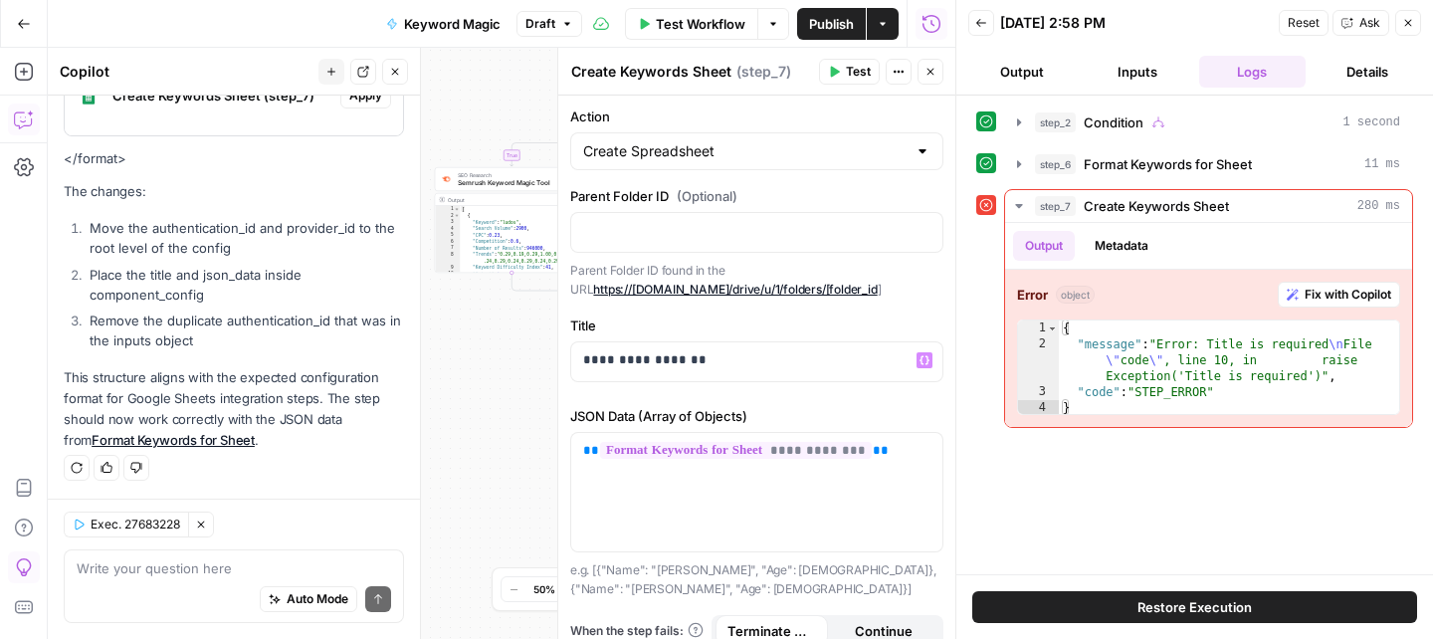
click at [850, 73] on span "Test" at bounding box center [858, 72] width 25 height 18
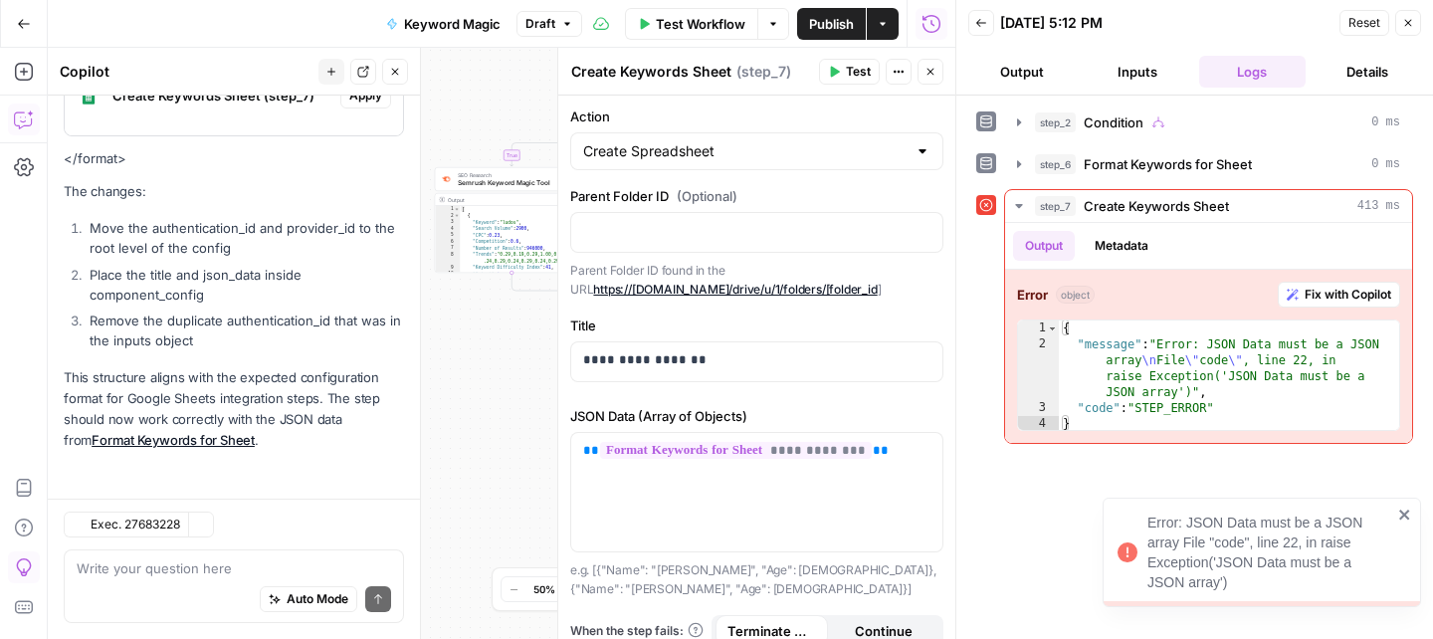
scroll to position [1829, 0]
click at [902, 467] on div "**********" at bounding box center [756, 492] width 371 height 118
click at [898, 452] on p "**********" at bounding box center [756, 451] width 347 height 20
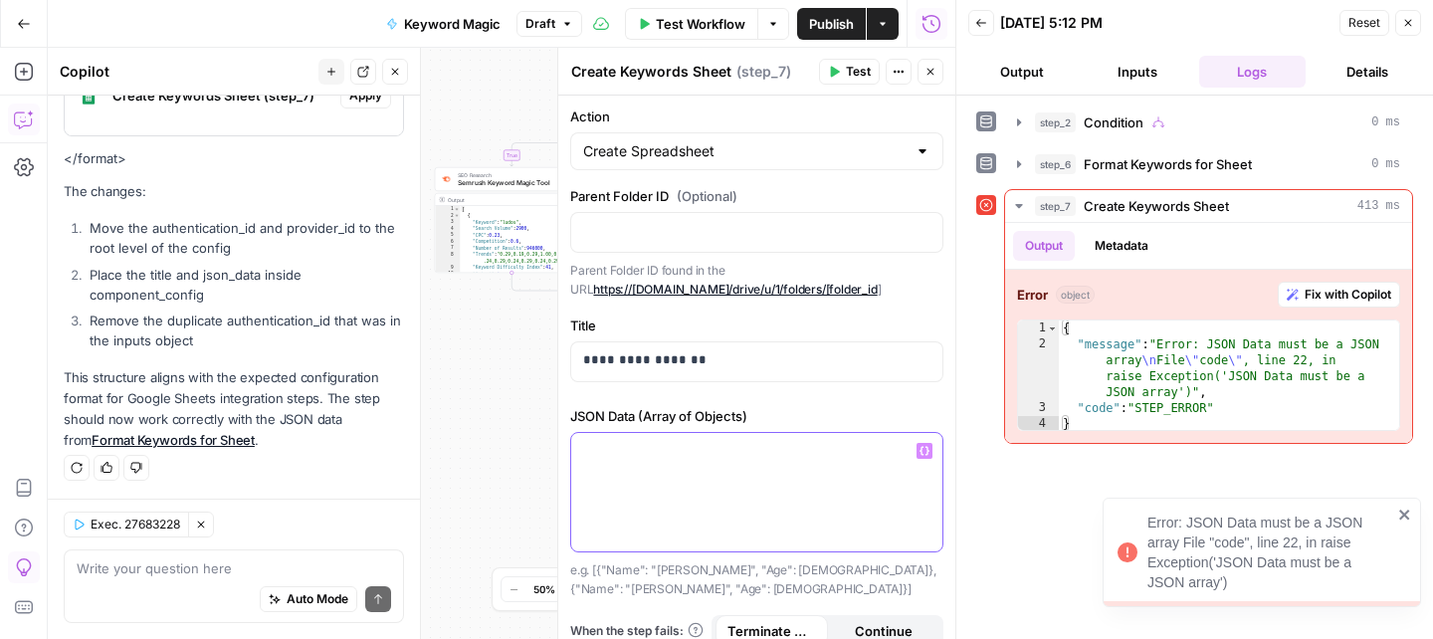
click at [927, 451] on icon "button" at bounding box center [925, 450] width 10 height 9
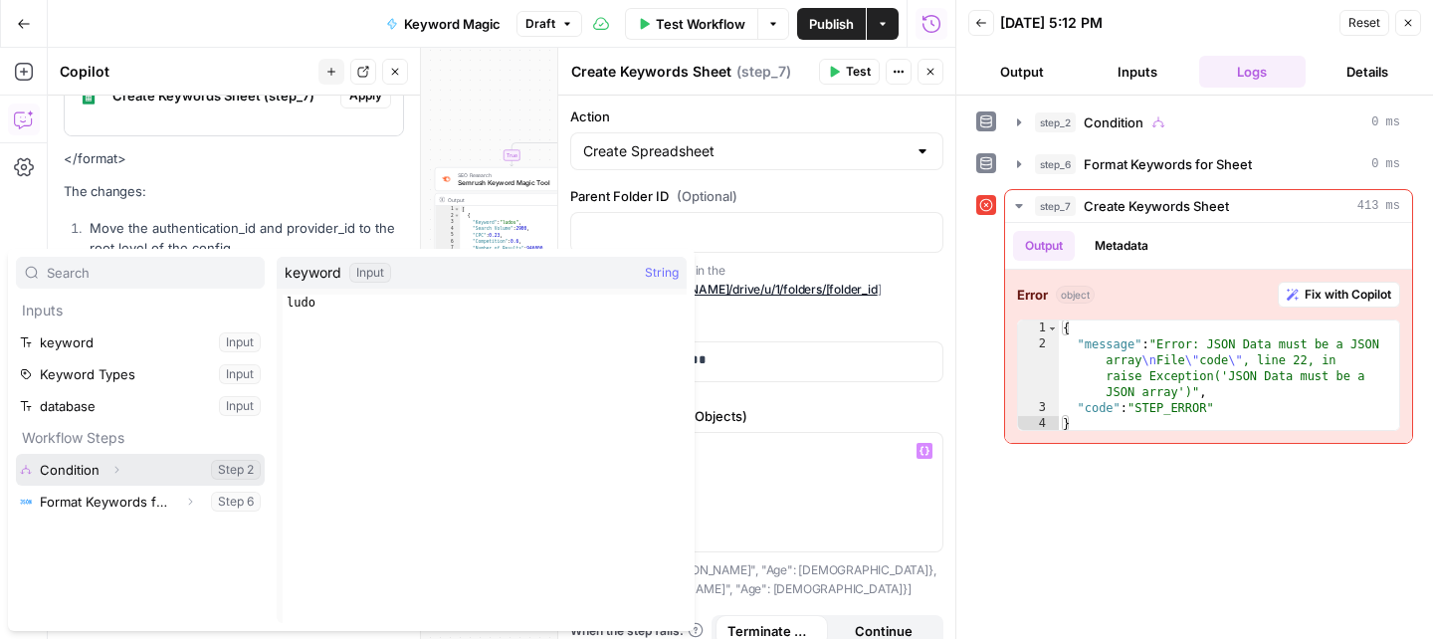
click at [116, 472] on icon "button" at bounding box center [116, 470] width 12 height 12
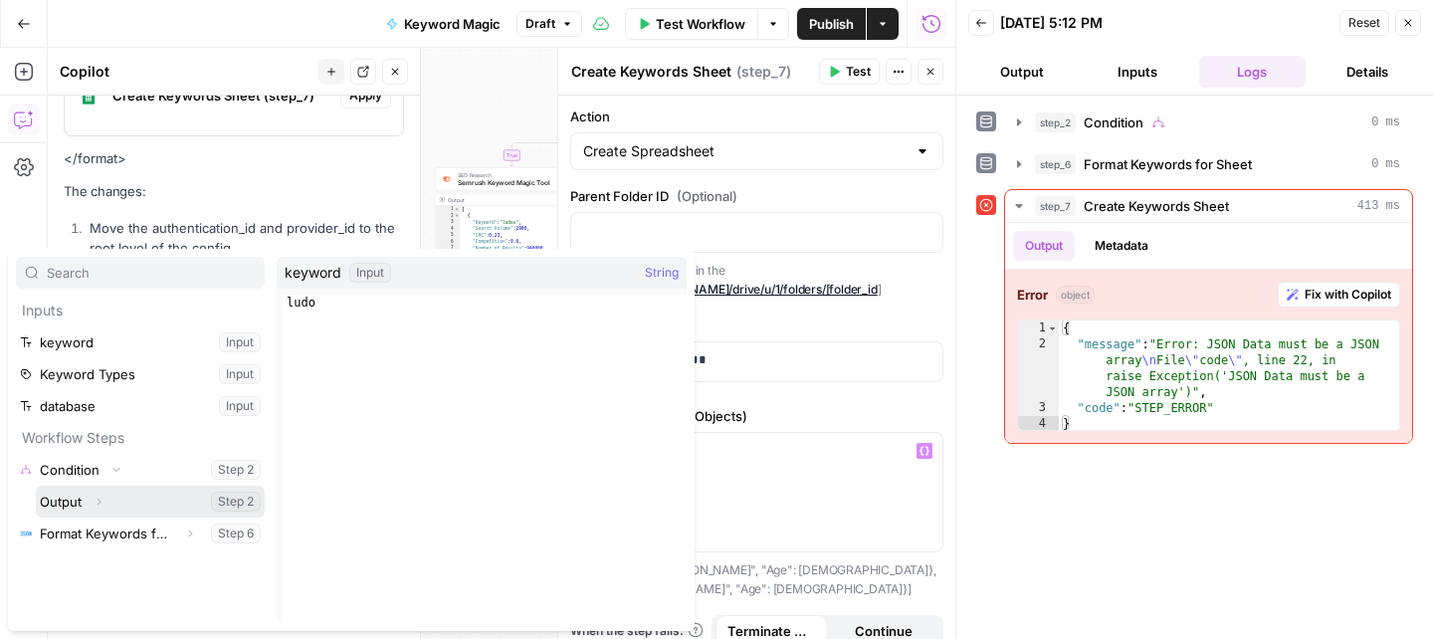
click at [133, 510] on button "Select variable Output" at bounding box center [150, 502] width 229 height 32
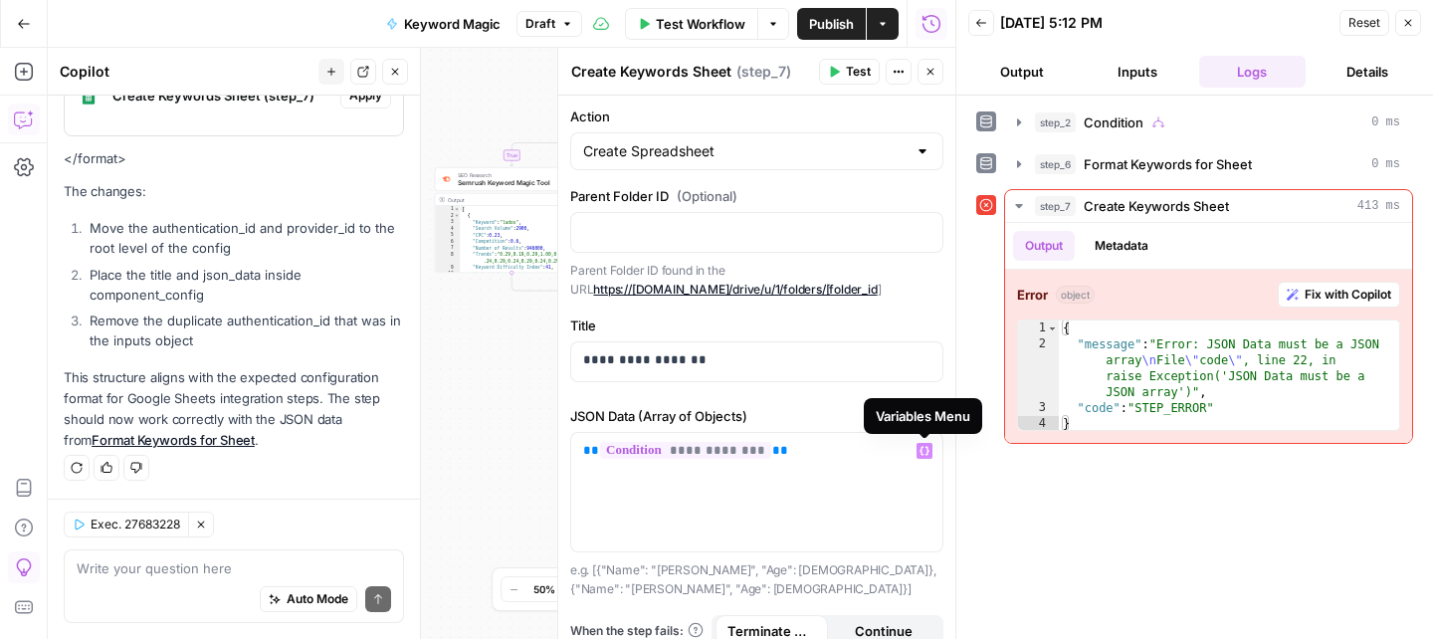
click at [855, 74] on span "Test" at bounding box center [858, 72] width 25 height 18
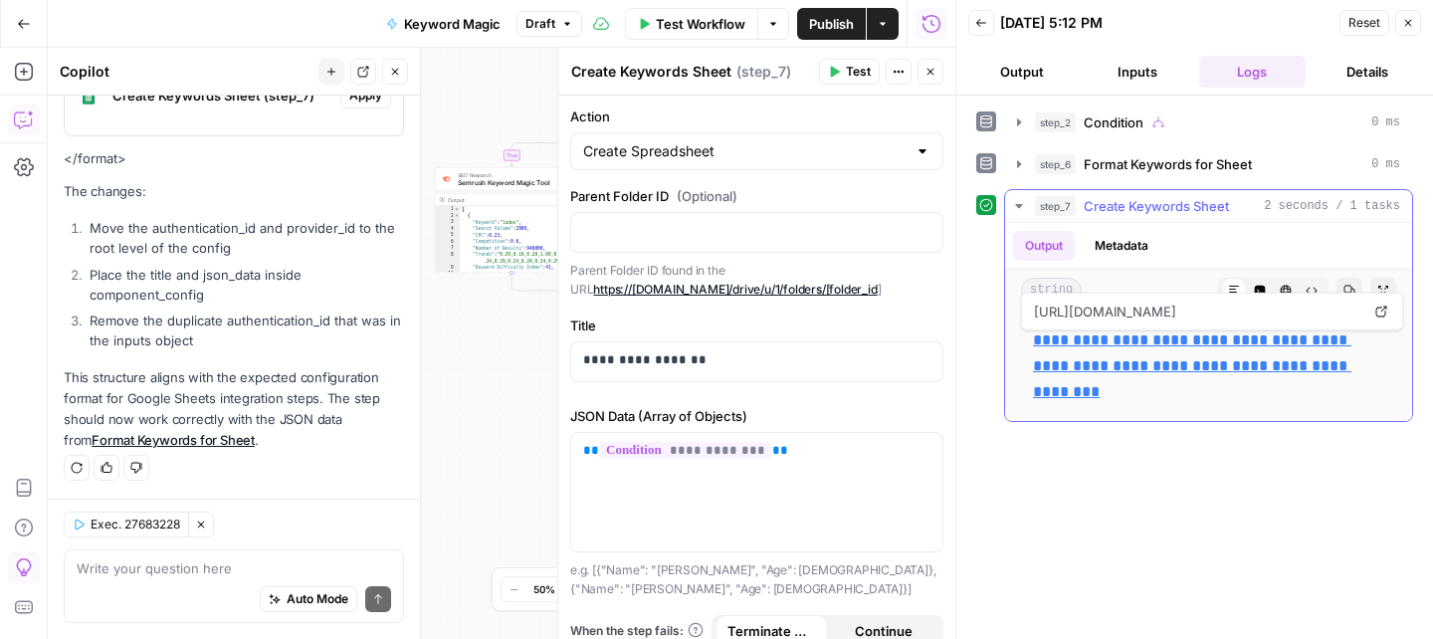
drag, startPoint x: 1180, startPoint y: 399, endPoint x: 1033, endPoint y: 337, distance: 159.7
click at [1033, 337] on p "**********" at bounding box center [1208, 366] width 351 height 78
copy link "**********"
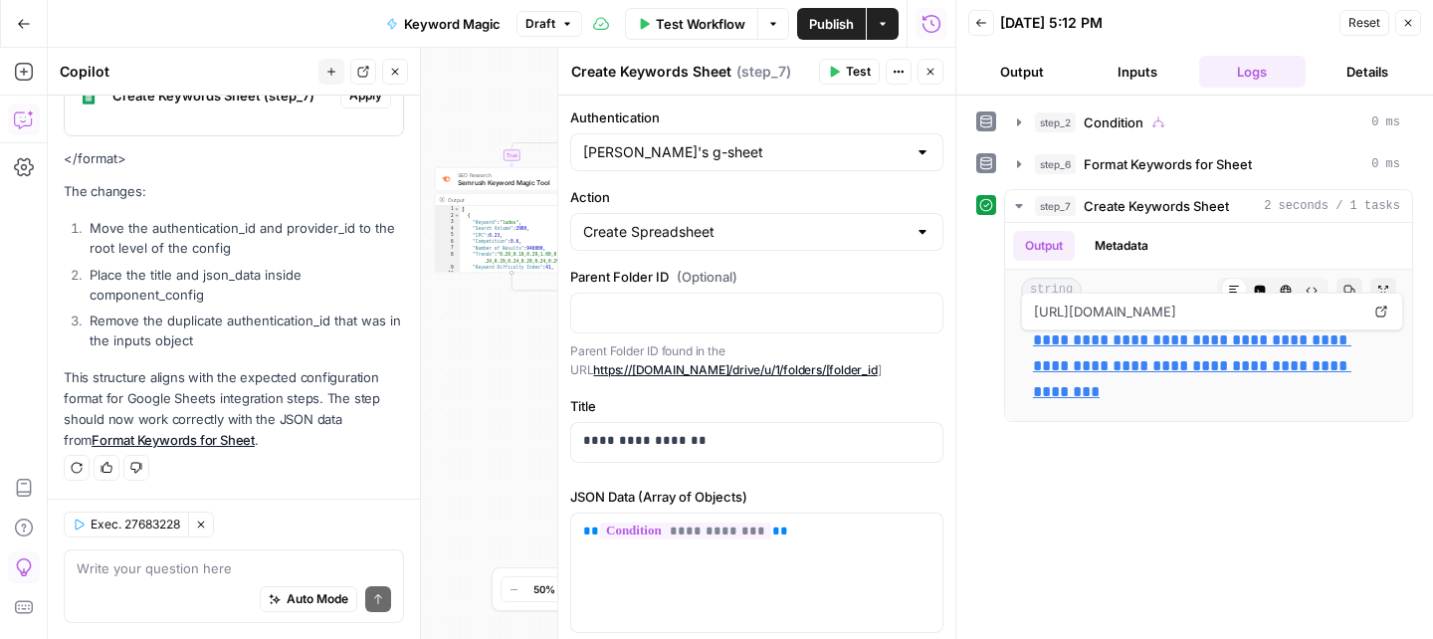
click at [925, 154] on div at bounding box center [923, 152] width 16 height 20
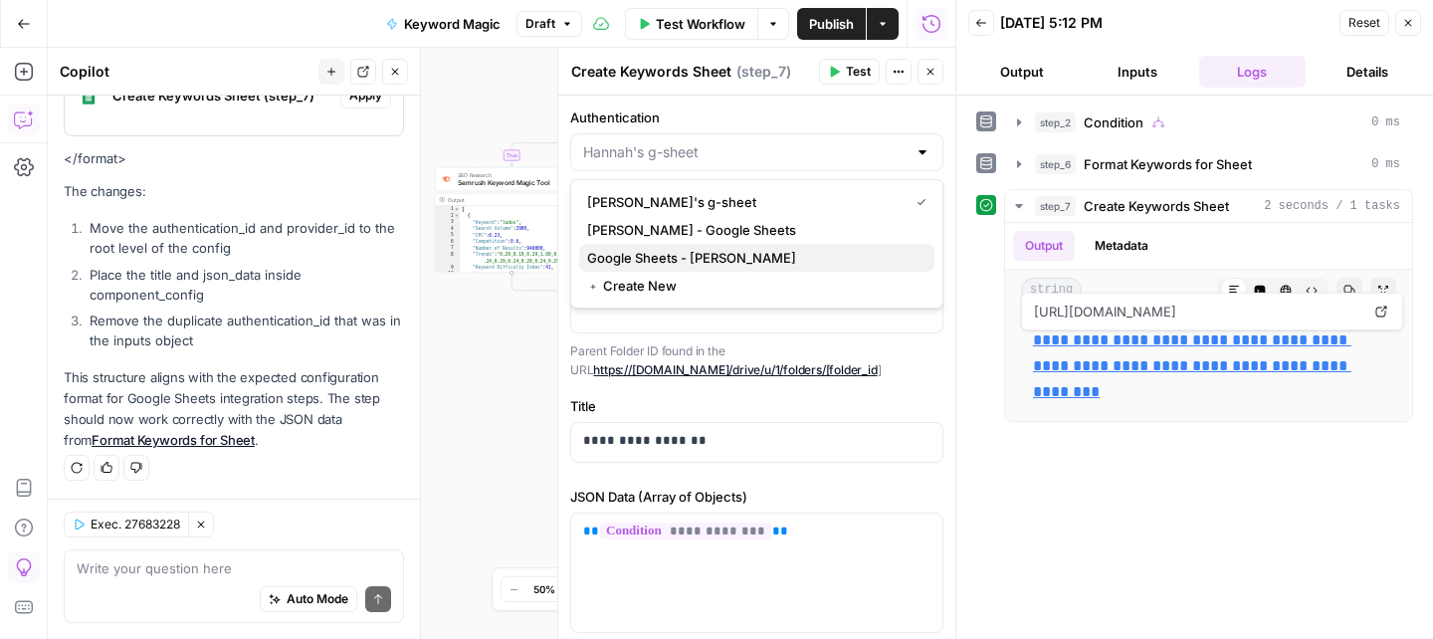
click at [693, 258] on span "Google Sheets - [PERSON_NAME]" at bounding box center [752, 258] width 331 height 20
type input "Google Sheets - [PERSON_NAME]"
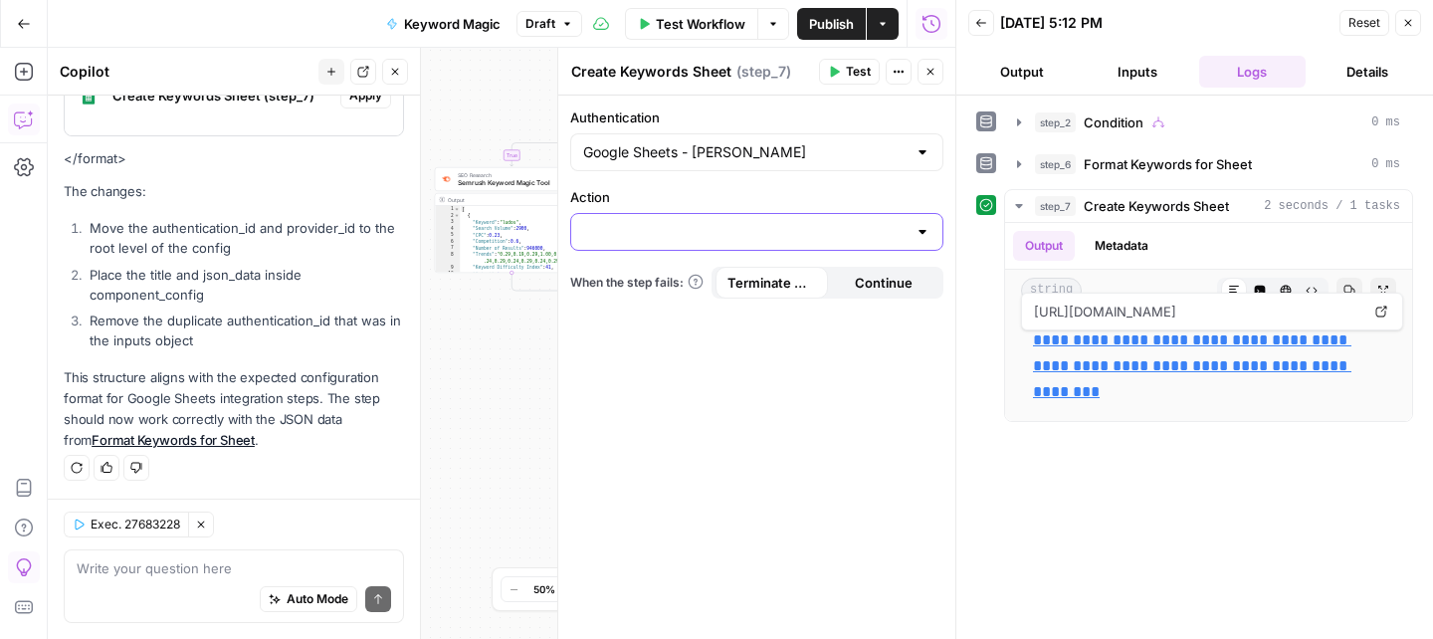
click at [733, 227] on input "Action" at bounding box center [744, 232] width 323 height 20
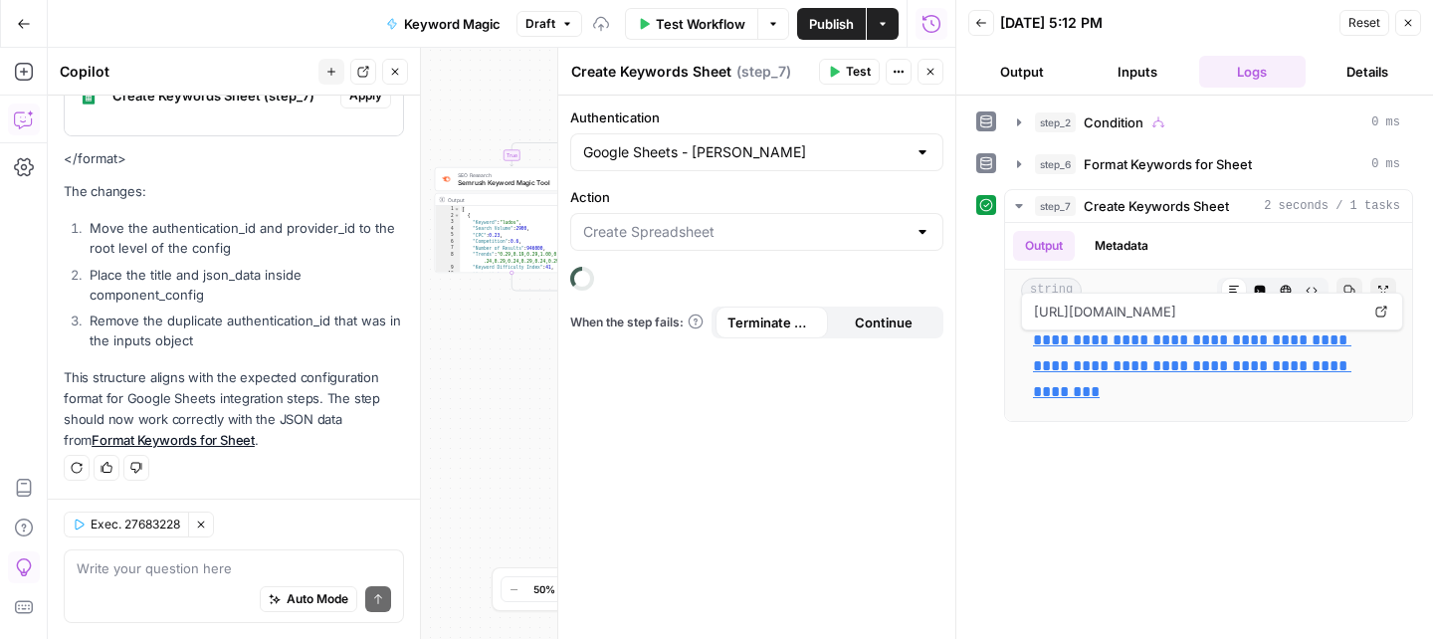
type input "Create Spreadsheet"
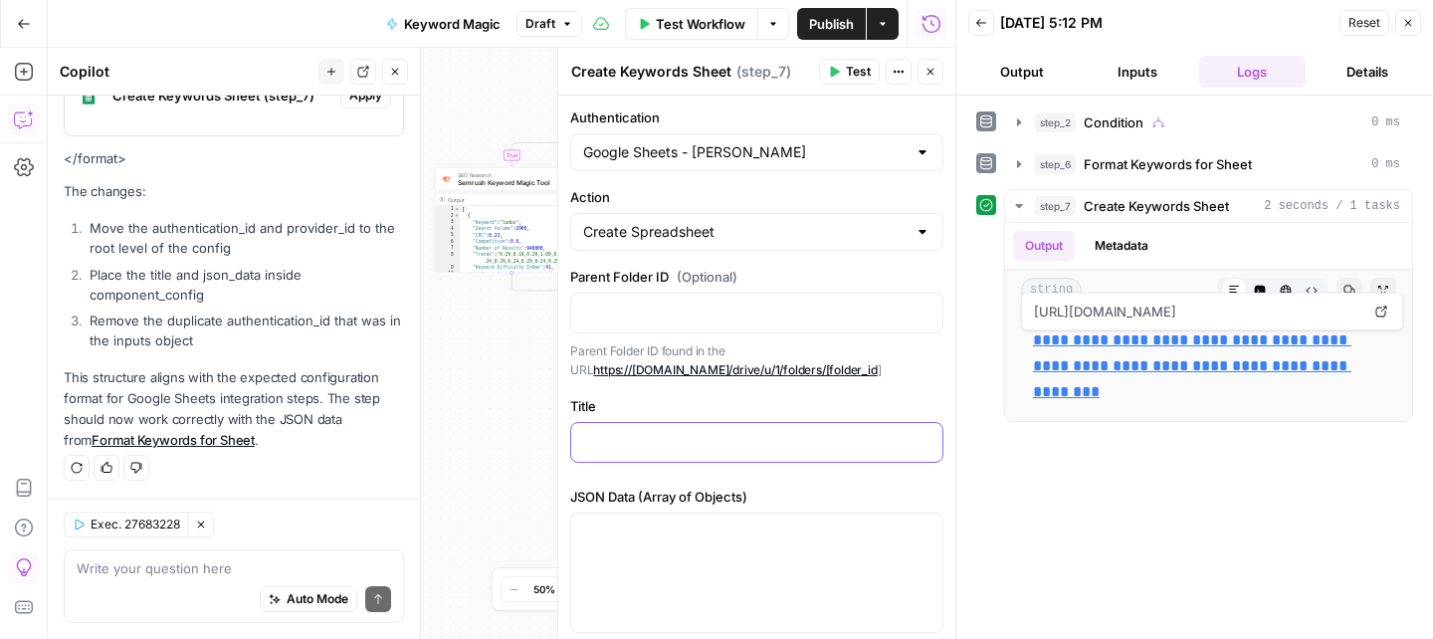
click at [643, 442] on p at bounding box center [756, 441] width 347 height 20
click at [673, 541] on div at bounding box center [756, 573] width 371 height 118
click at [923, 531] on icon "button" at bounding box center [925, 532] width 10 height 10
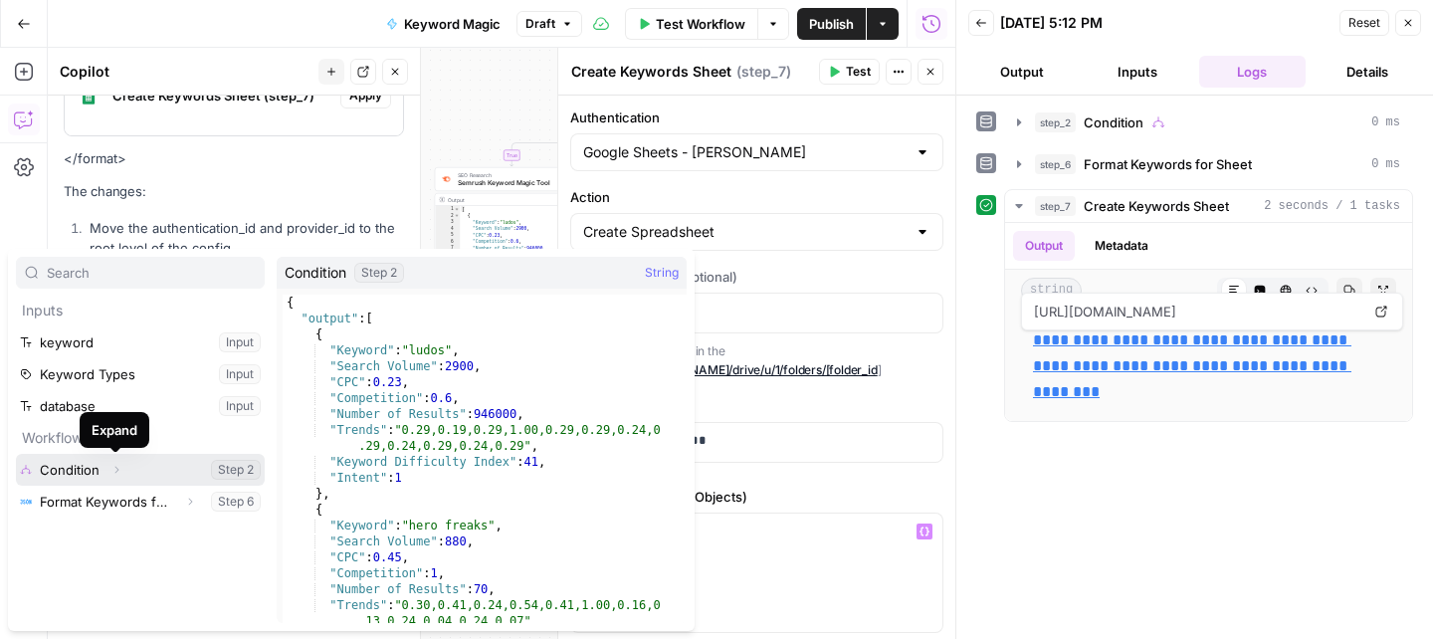
click at [110, 470] on icon "button" at bounding box center [116, 470] width 12 height 12
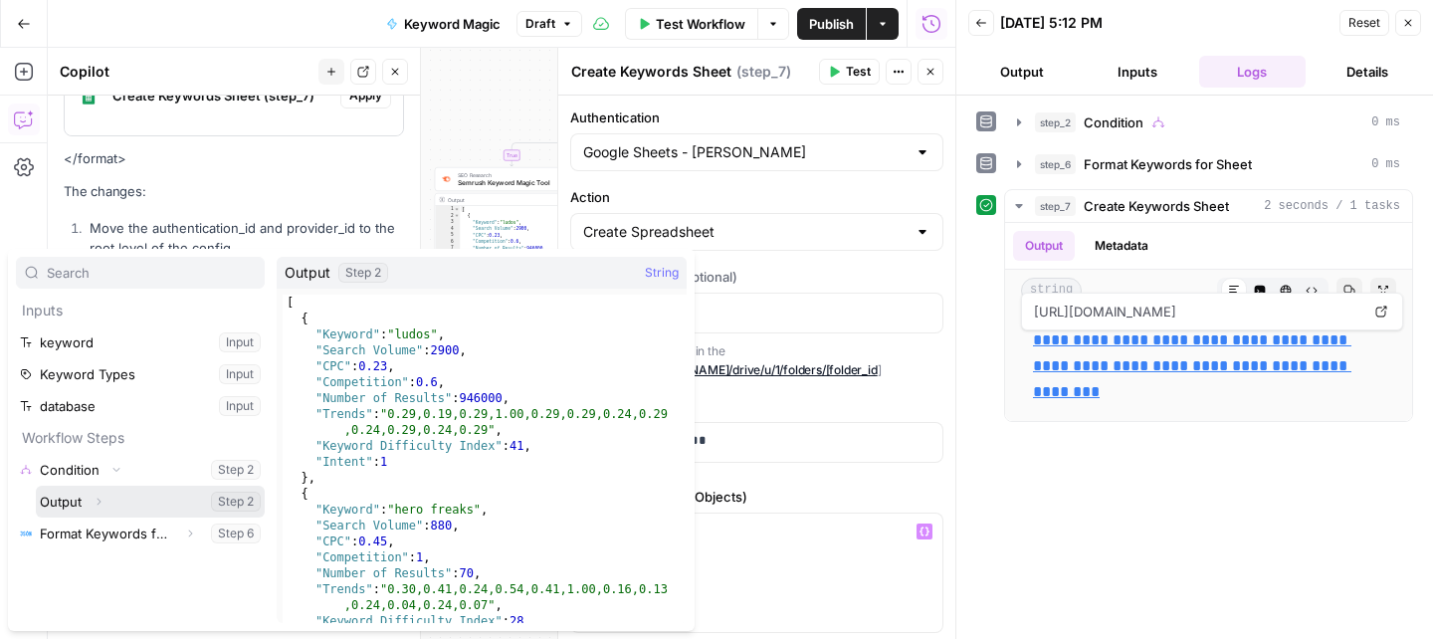
click at [155, 499] on button "Select variable Output" at bounding box center [150, 502] width 229 height 32
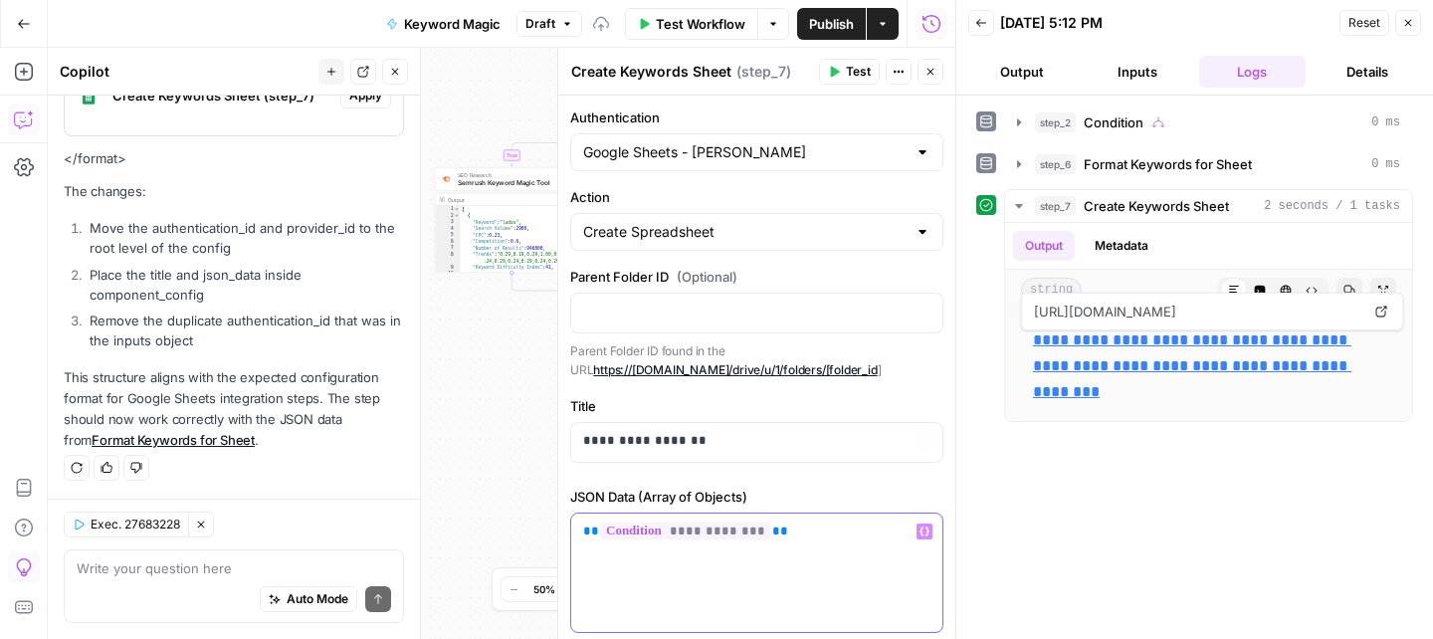
scroll to position [81, 0]
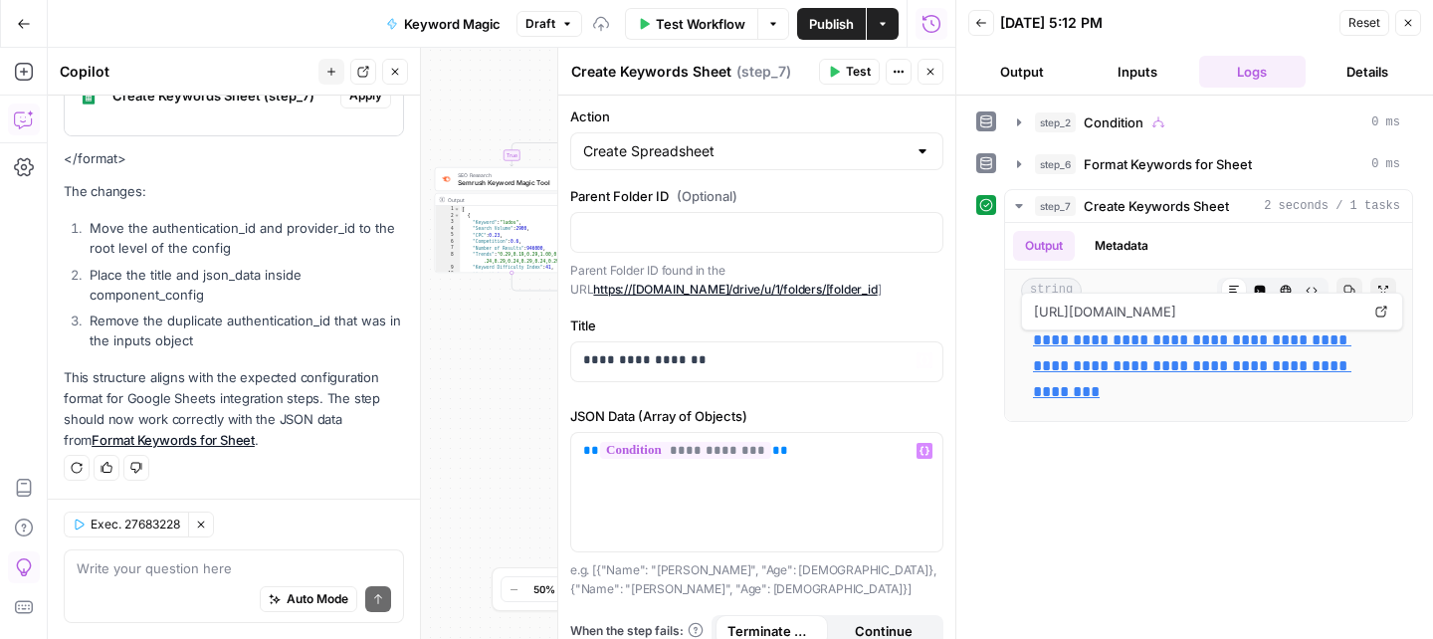
click at [841, 71] on button "Test" at bounding box center [849, 72] width 61 height 26
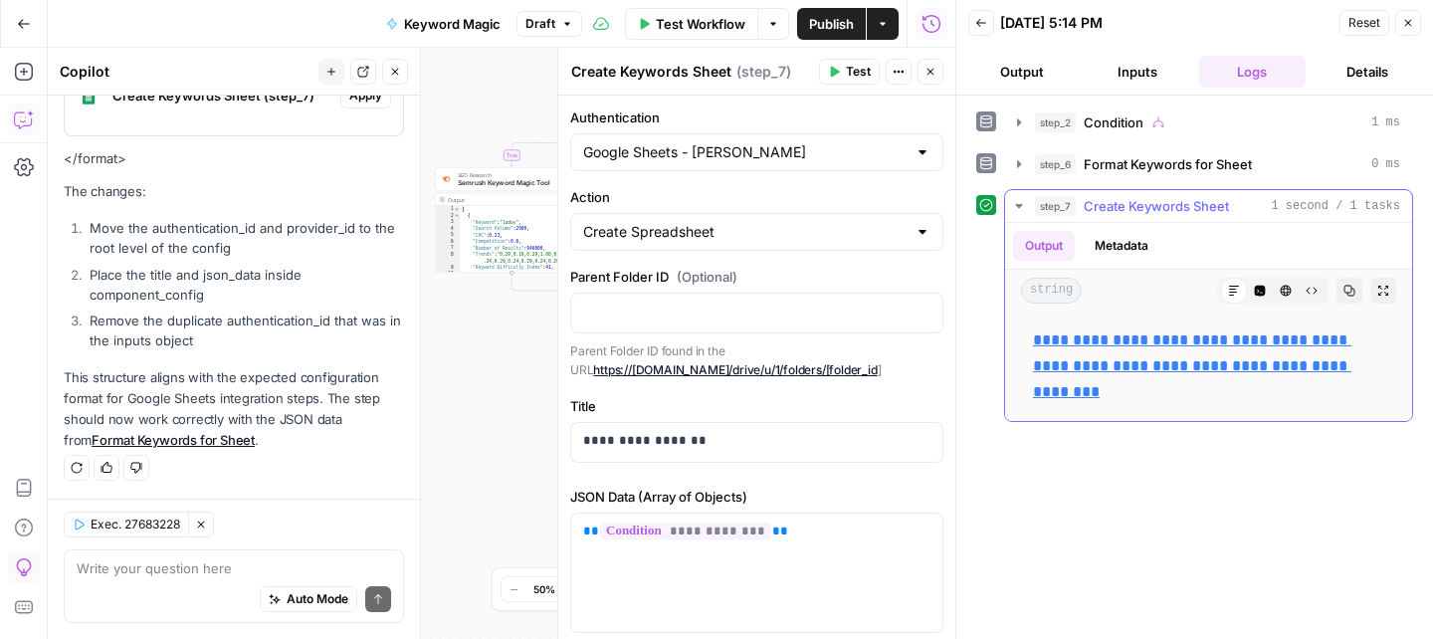
click at [1094, 345] on link "**********" at bounding box center [1192, 365] width 318 height 67
